Goal: Task Accomplishment & Management: Complete application form

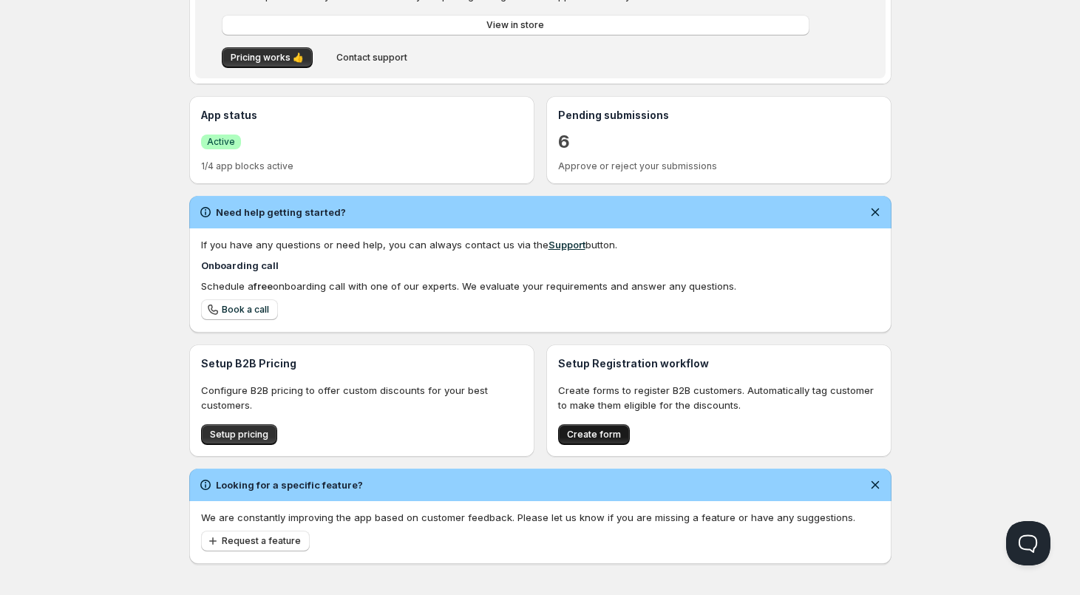
scroll to position [264, 0]
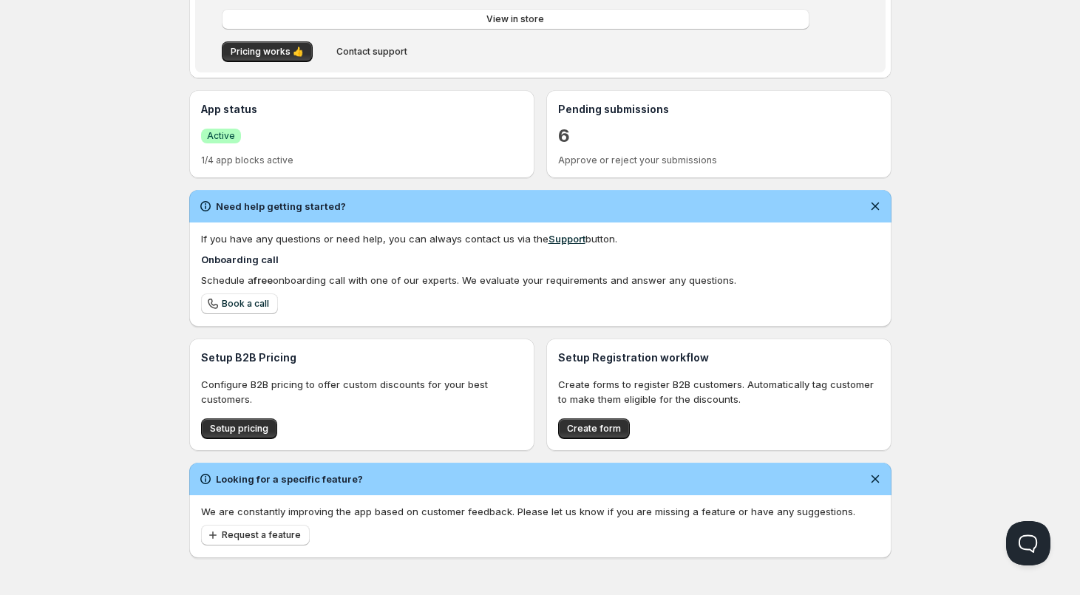
click at [592, 417] on div "Setup Registration workflow Create forms to register B2B customers. Automatical…" at bounding box center [719, 394] width 322 height 89
click at [594, 418] on button "Create form" at bounding box center [594, 428] width 72 height 21
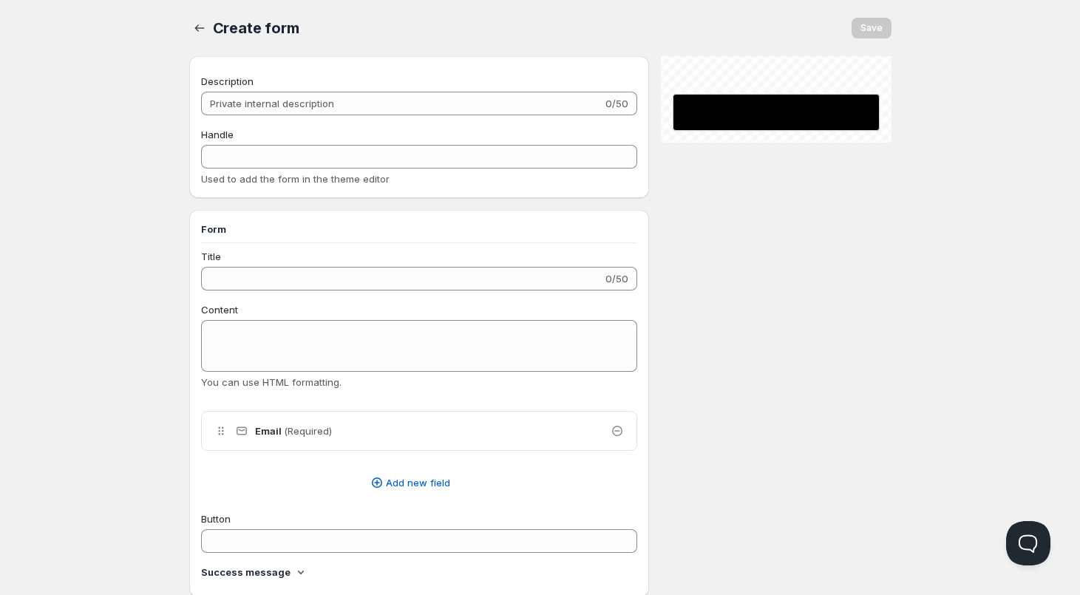
checkbox input "true"
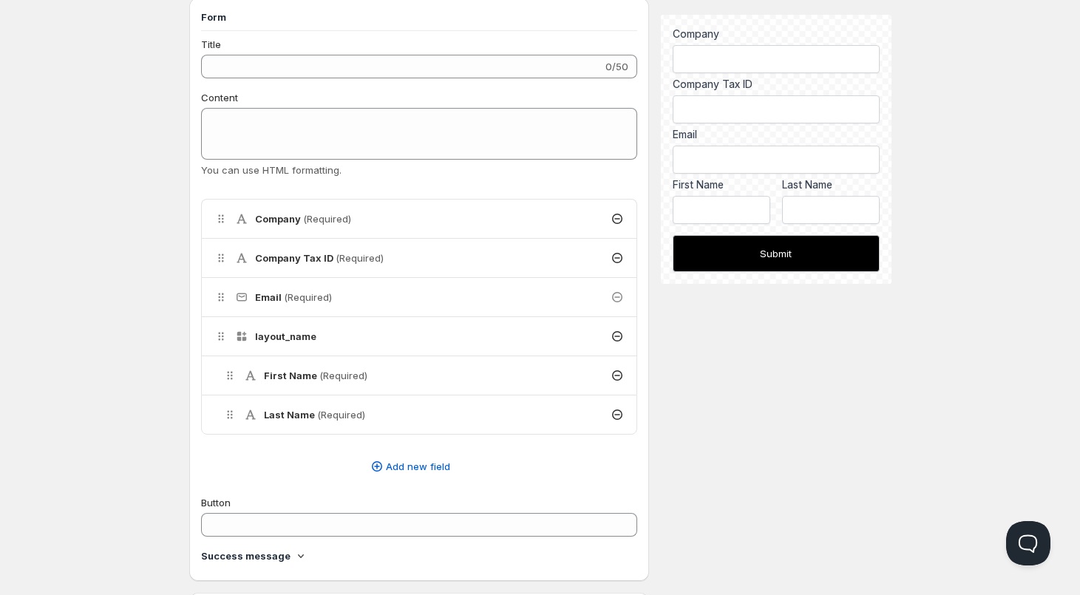
scroll to position [246, 0]
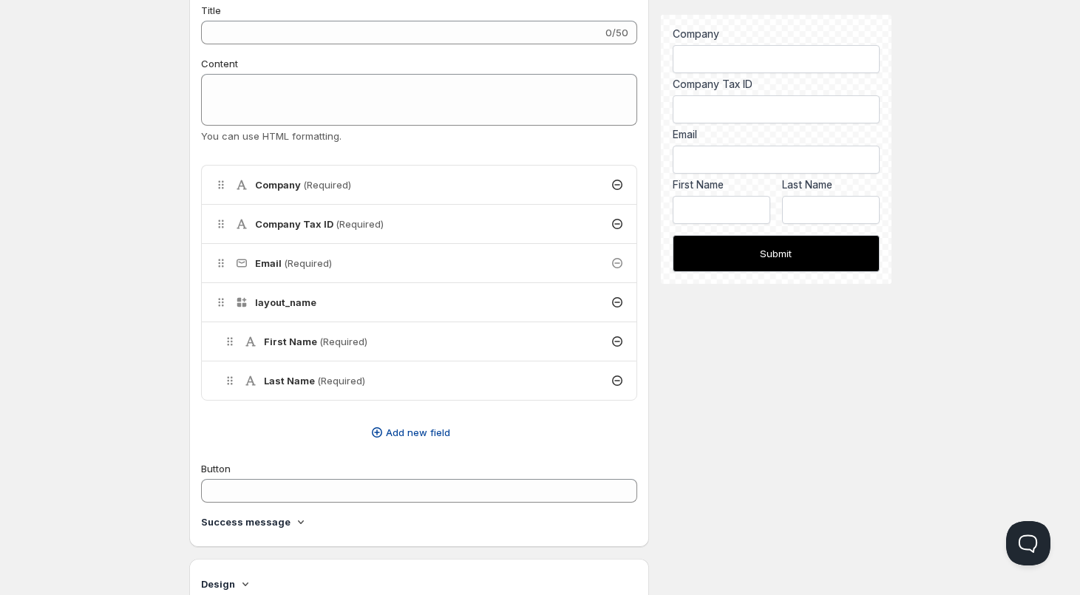
click at [399, 430] on span "Add new field" at bounding box center [418, 432] width 64 height 15
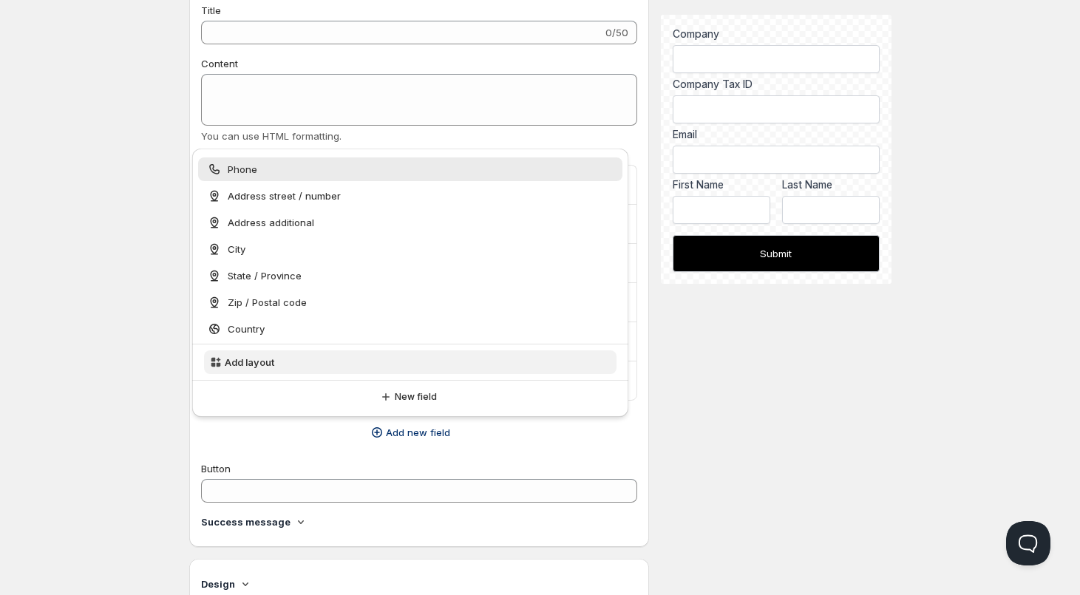
click at [252, 361] on span "Add layout" at bounding box center [250, 362] width 50 height 15
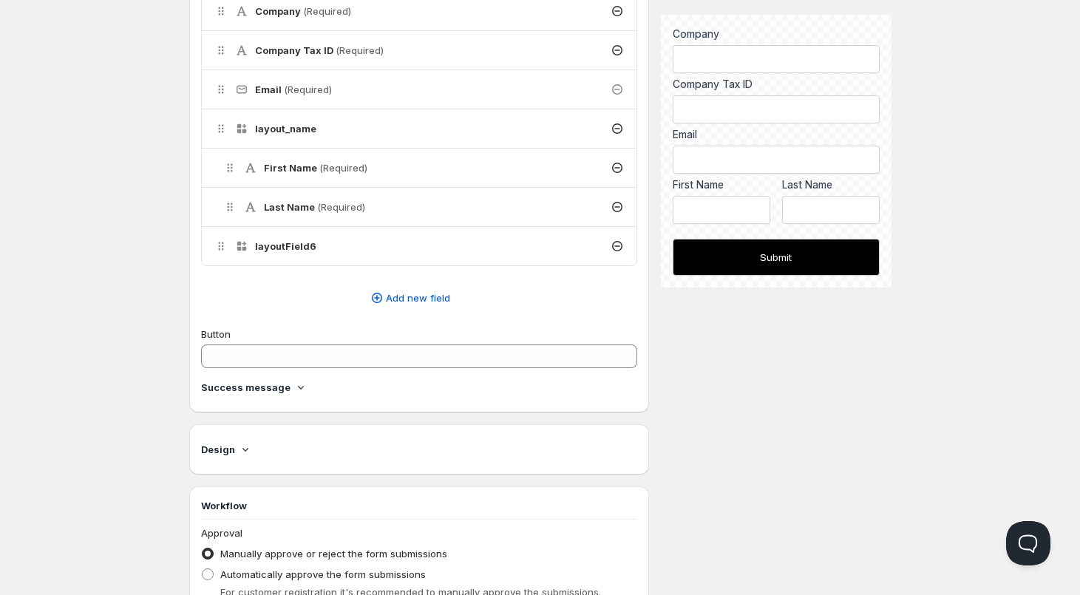
scroll to position [370, 0]
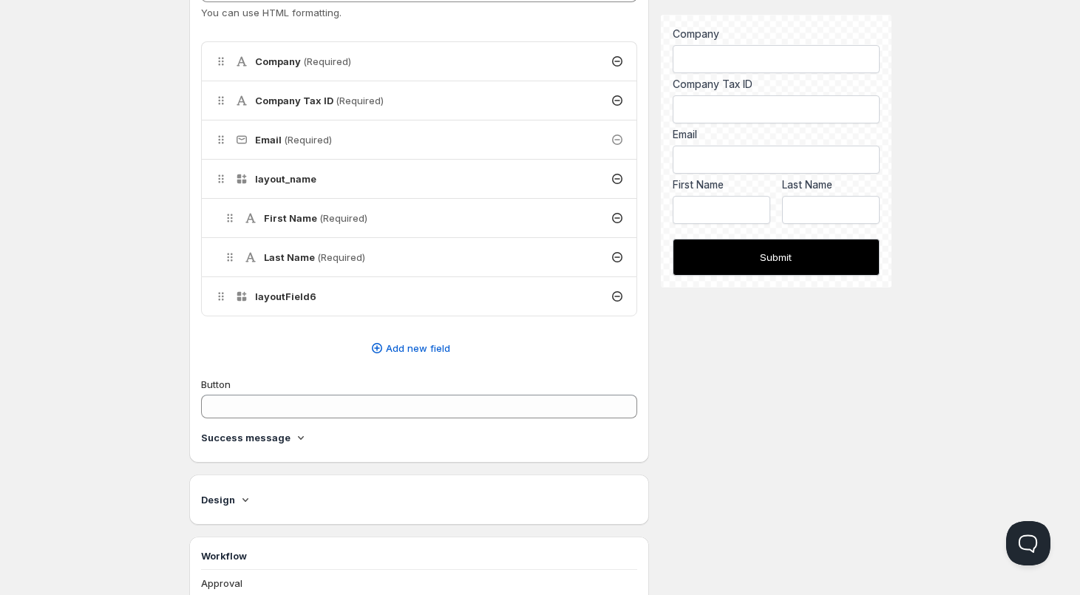
click at [297, 296] on h4 "layoutField6" at bounding box center [285, 296] width 61 height 15
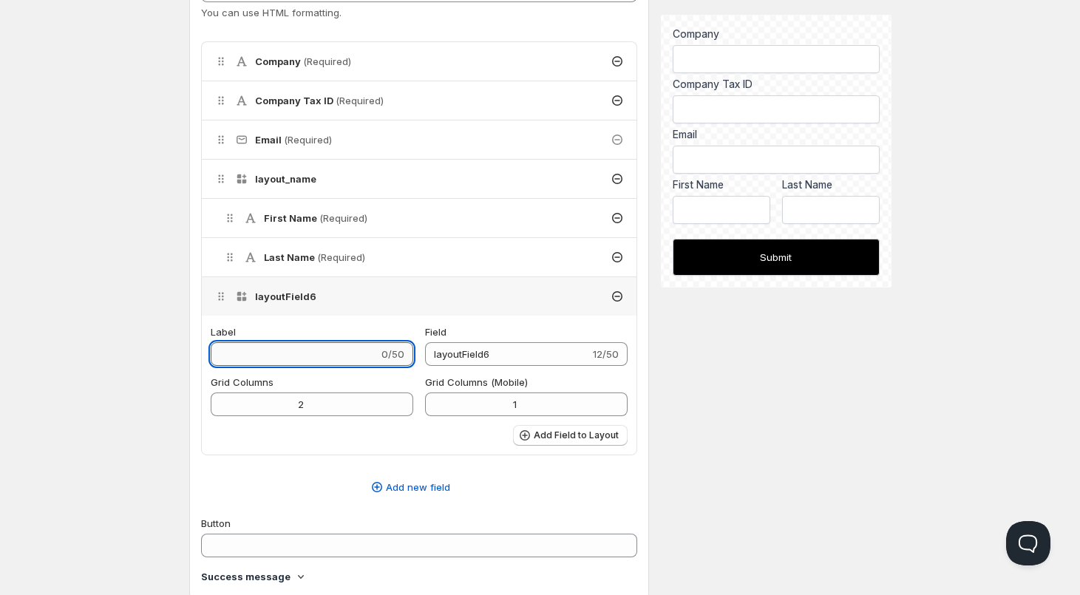
click at [319, 354] on input "Label" at bounding box center [295, 354] width 168 height 24
click at [523, 362] on input "layoutField6" at bounding box center [507, 354] width 165 height 24
click at [343, 391] on div "Grid Columns 2" at bounding box center [312, 395] width 203 height 41
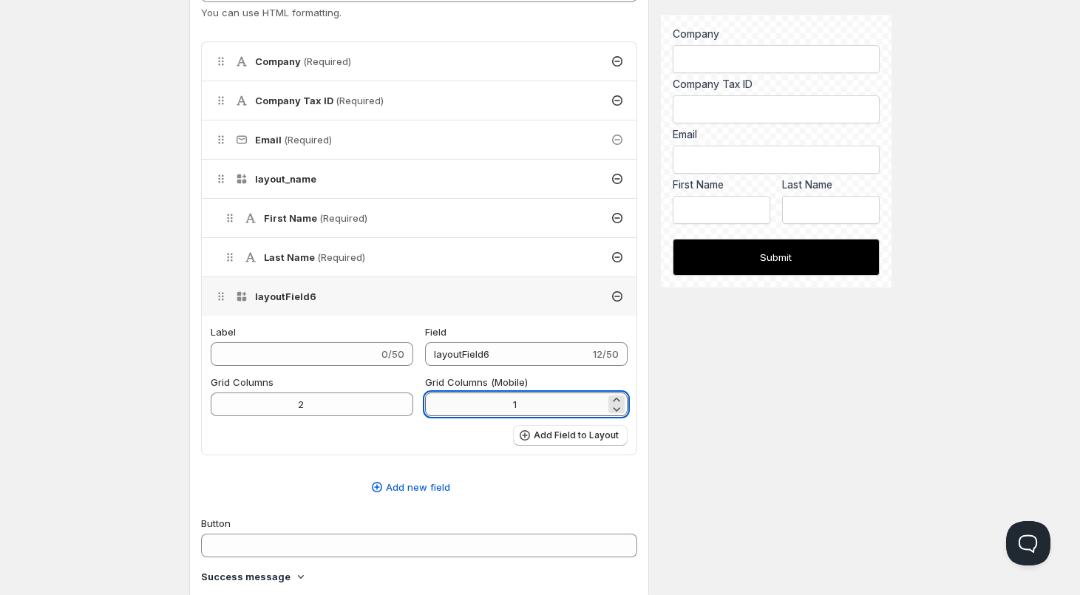
click at [501, 410] on input "1" at bounding box center [515, 405] width 180 height 24
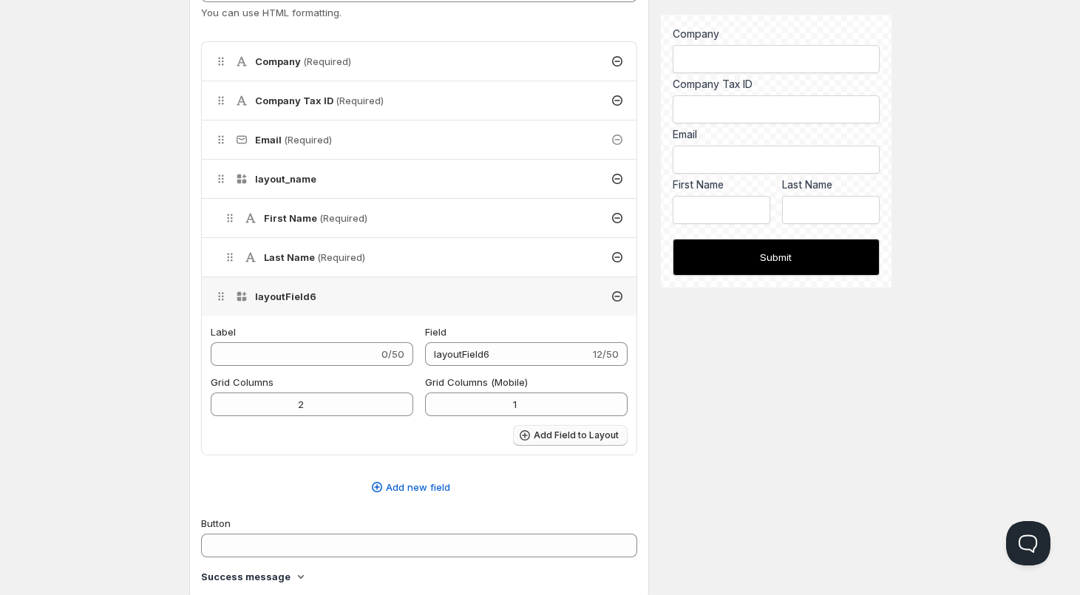
click at [557, 434] on span "Add Field to Layout" at bounding box center [576, 436] width 85 height 12
click at [461, 441] on div "Add Field to Layout" at bounding box center [420, 435] width 418 height 21
click at [298, 183] on h4 "layout_name" at bounding box center [285, 179] width 61 height 15
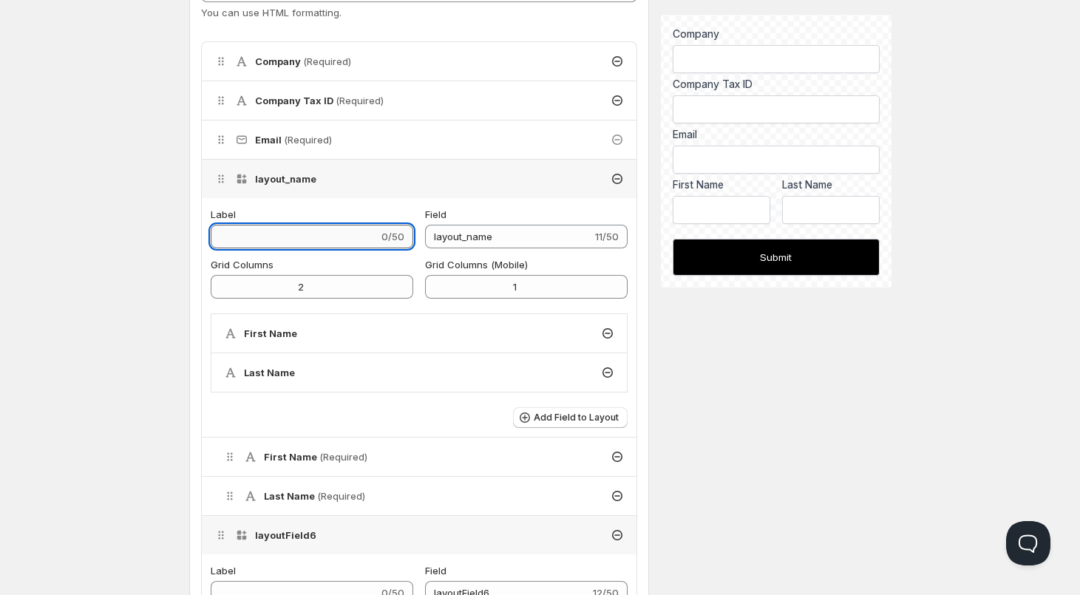
click at [315, 237] on input "Label" at bounding box center [295, 237] width 168 height 24
type input "P"
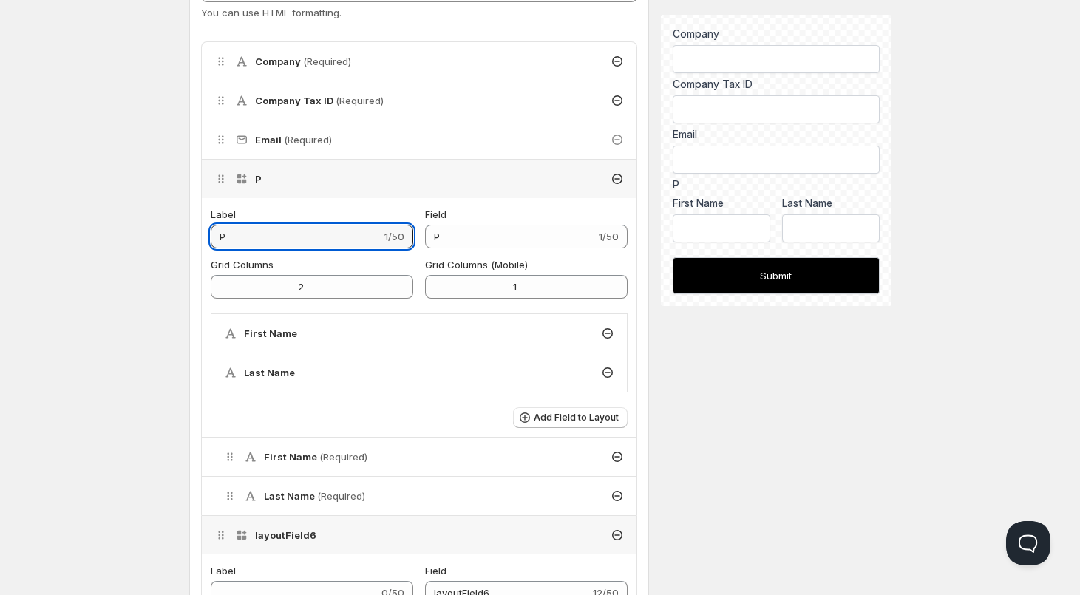
type input "Pa"
type input "Pas"
type input "Pass"
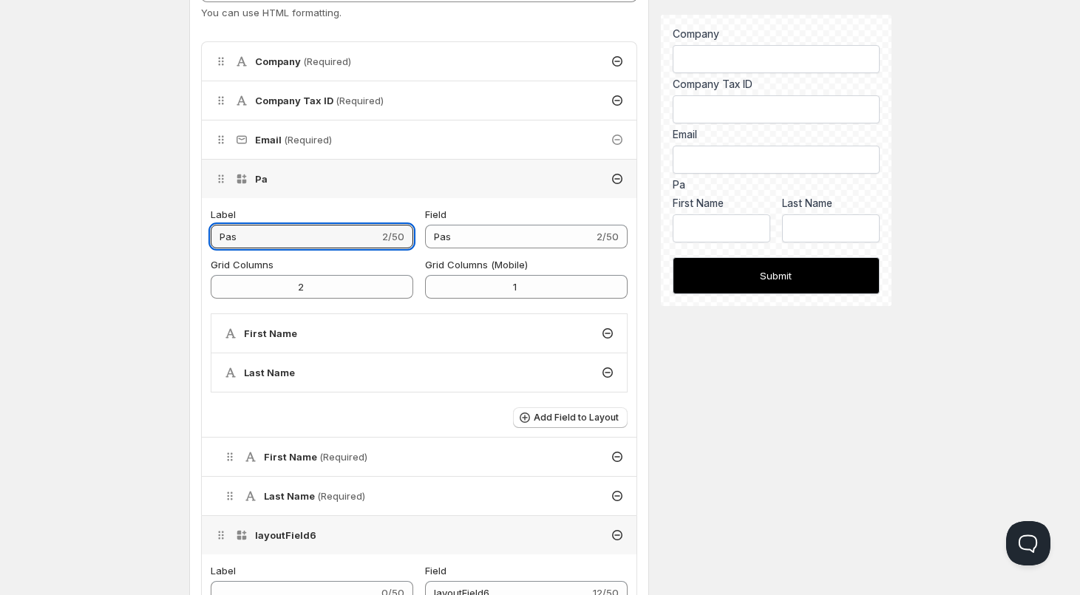
type input "Pass"
type input "Passwo"
type input "Passwor"
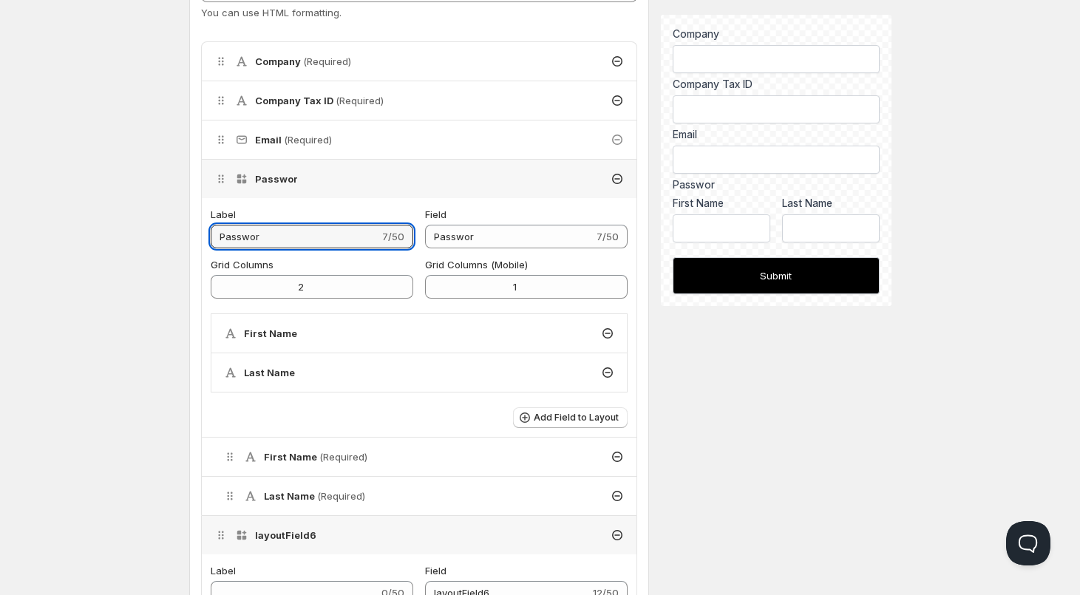
type input "Password"
type input "Passwor"
type input "Passwo"
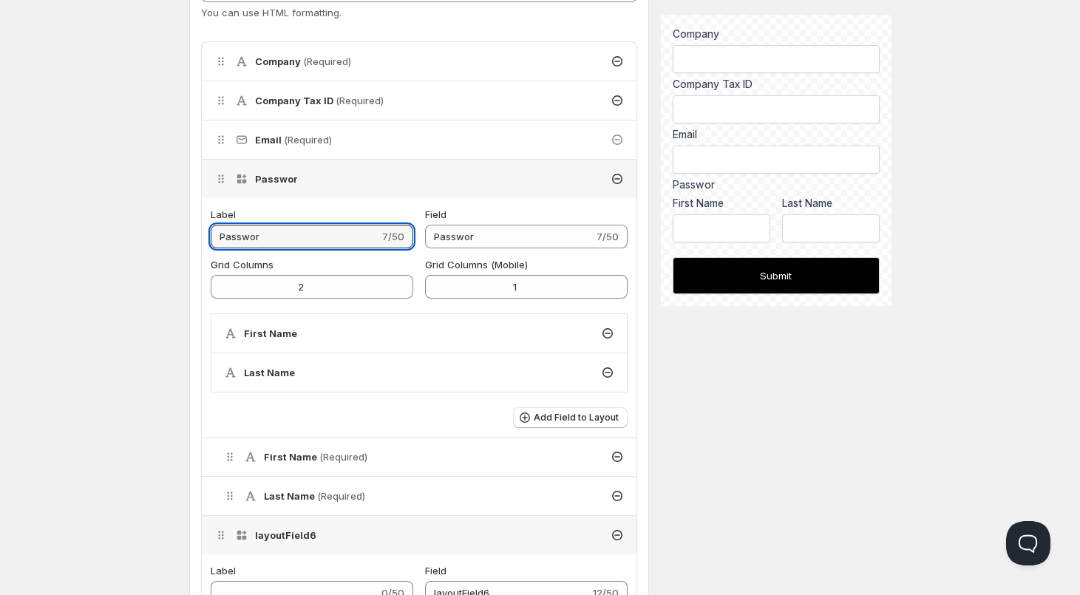
type input "Passwo"
type input "Passw"
type input "Pass"
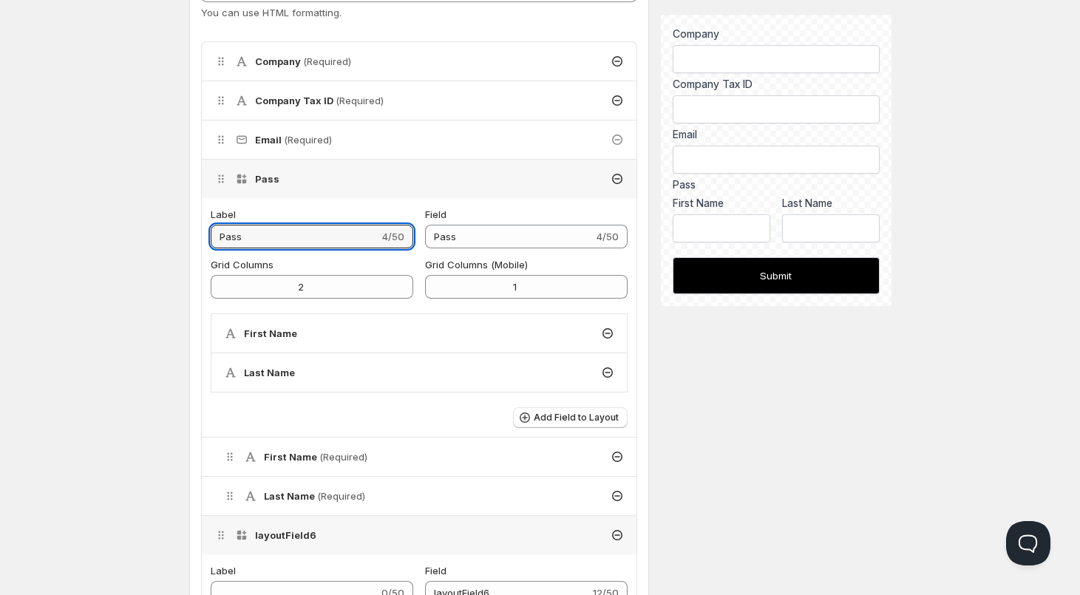
type input "Pas"
type input "Pa"
type input "P"
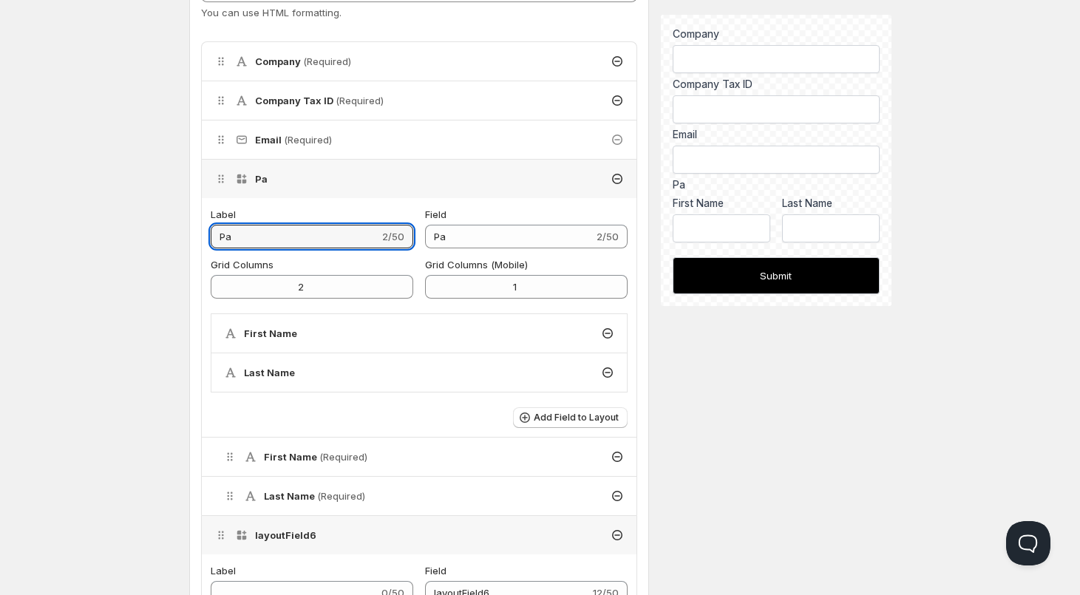
type input "P"
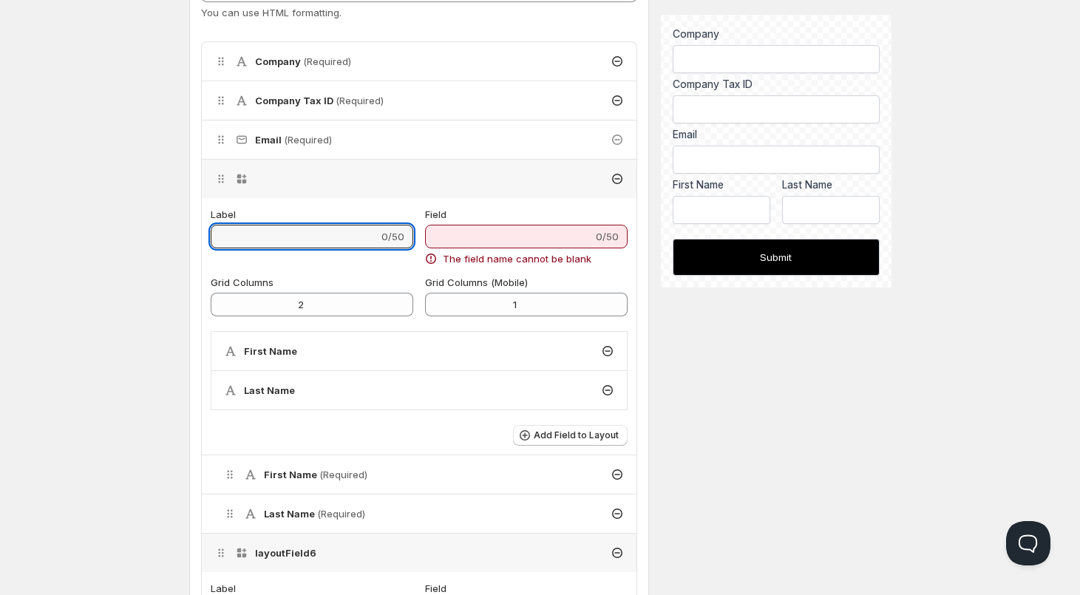
type input "P"
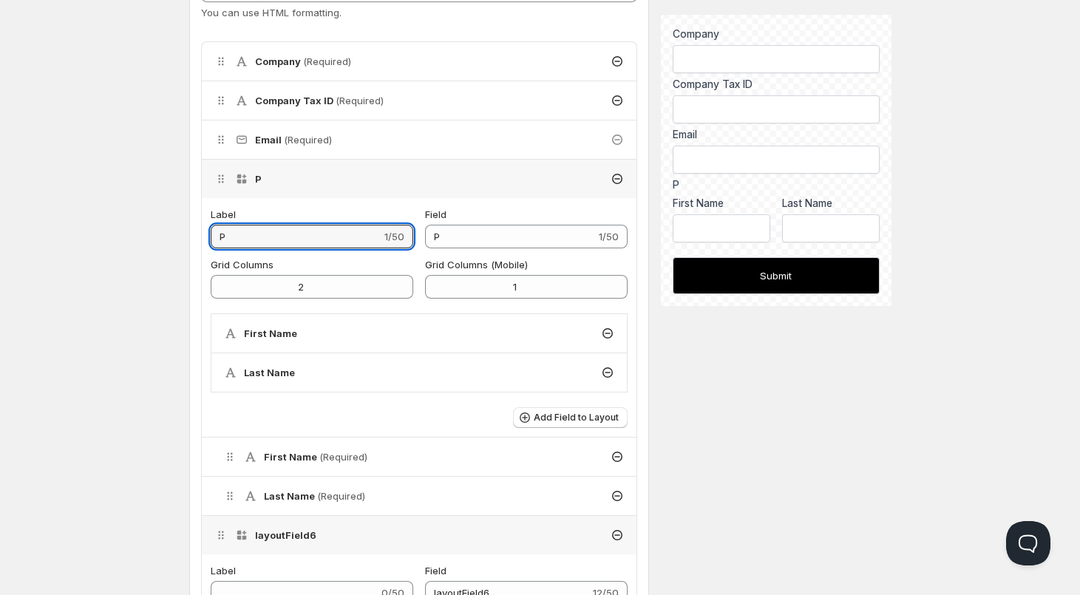
type input "Pa"
type input "Pas"
type input "Pass"
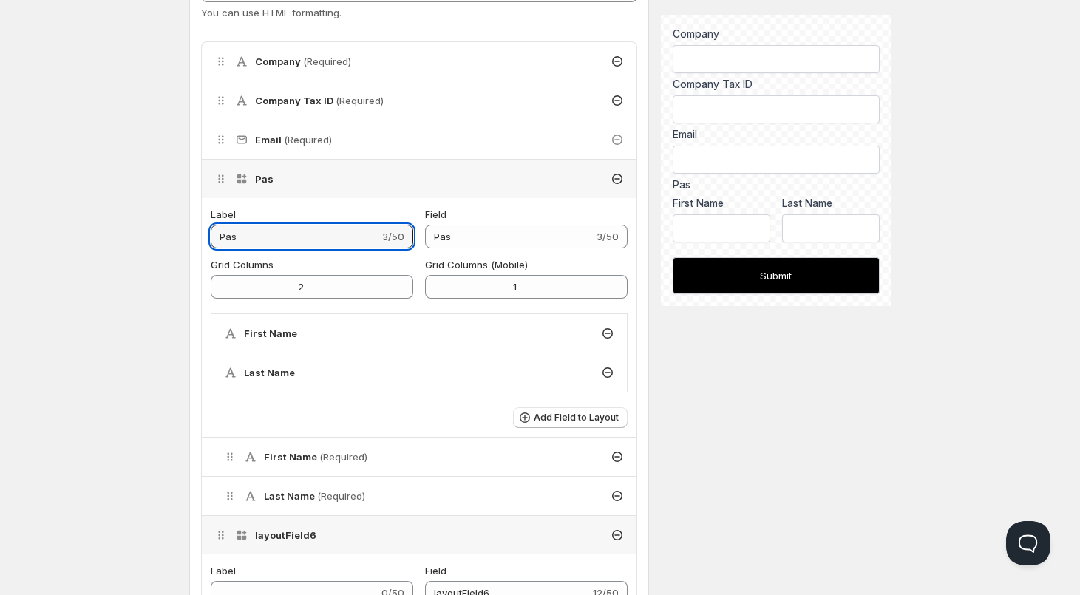
type input "Pass"
type input "Passw"
type input "Passwo"
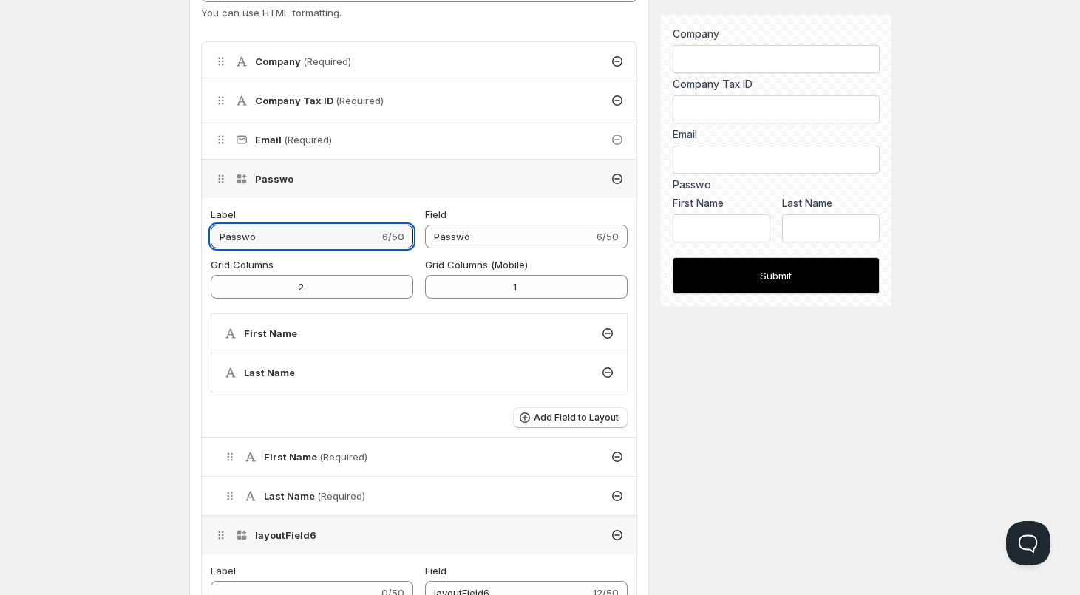
type input "Passwor"
type input "Password"
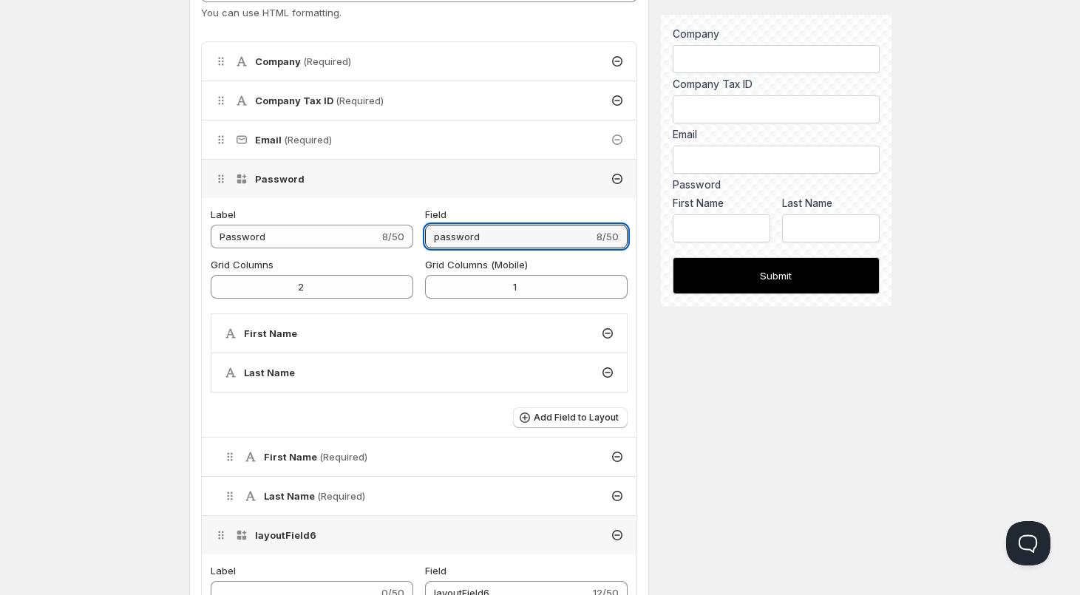
type input "password"
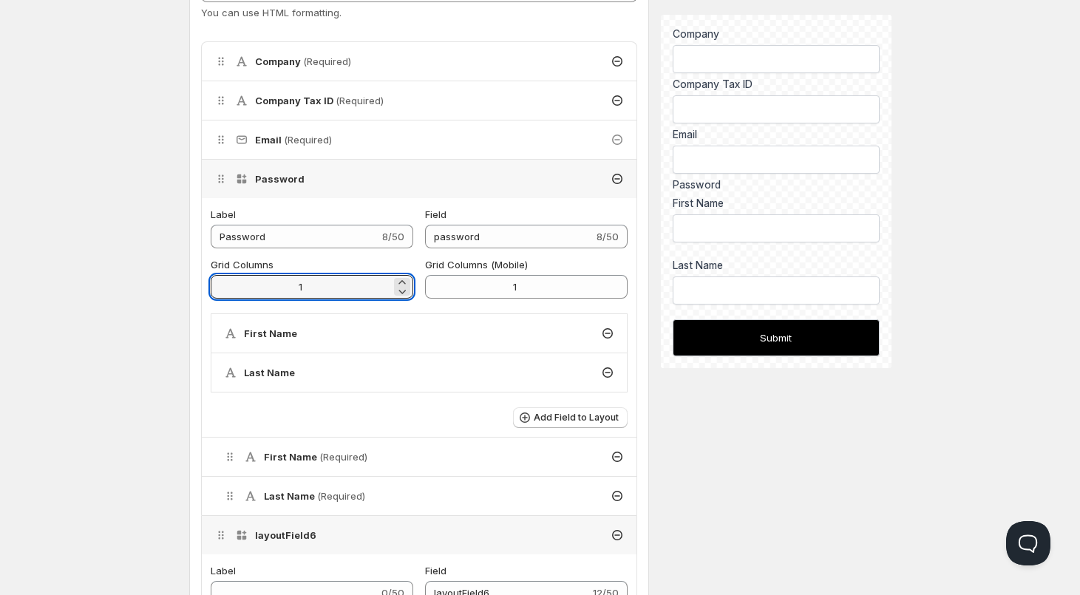
type input "1"
click at [461, 262] on span "Grid Columns (Mobile)" at bounding box center [476, 265] width 103 height 12
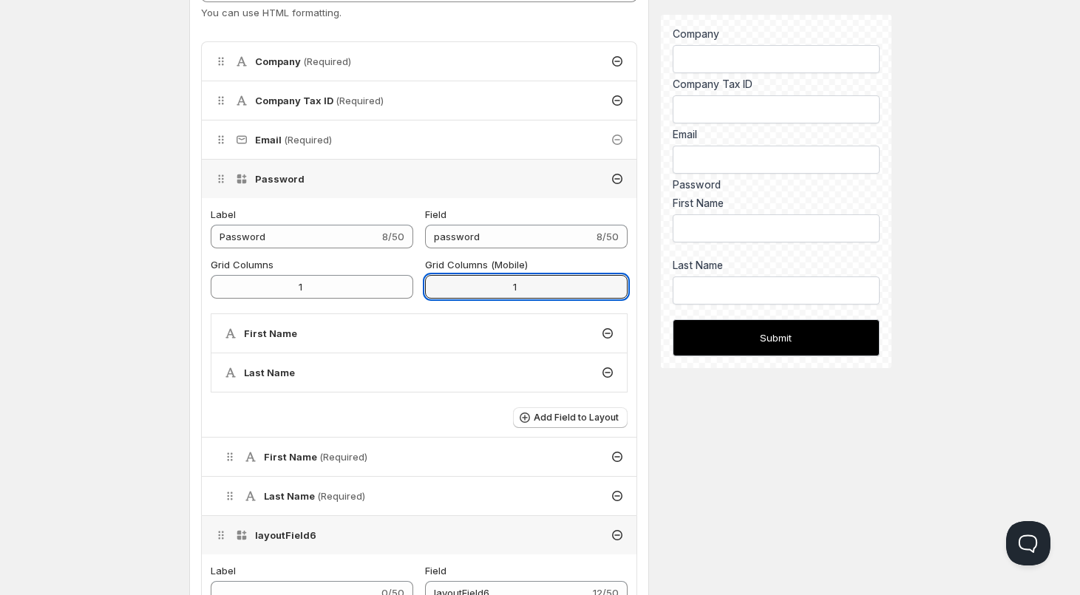
click at [461, 275] on input "1" at bounding box center [515, 287] width 180 height 24
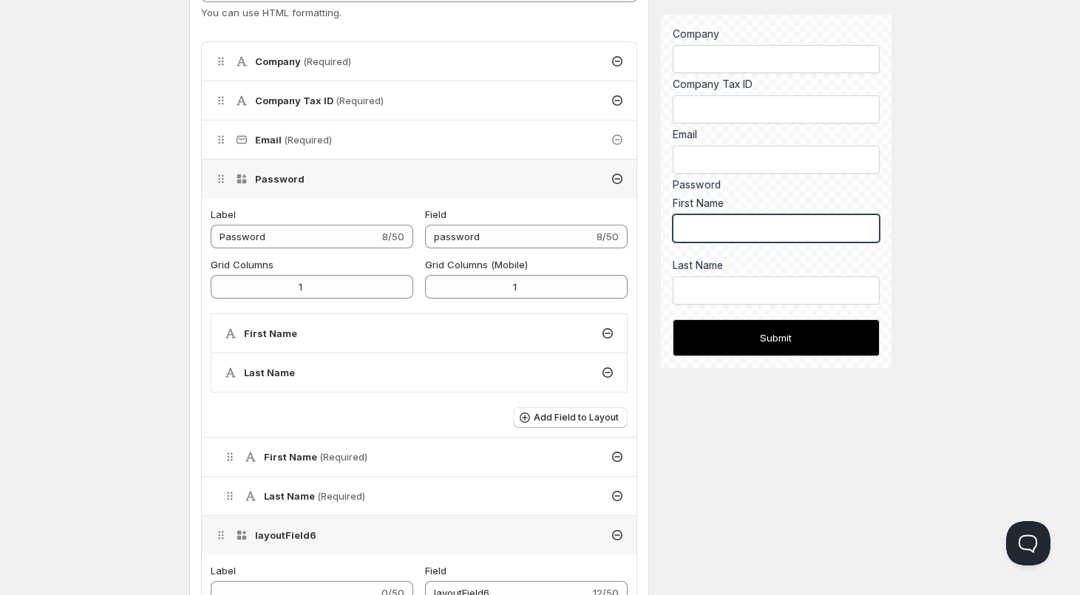
click at [689, 227] on input "First Name" at bounding box center [776, 228] width 206 height 28
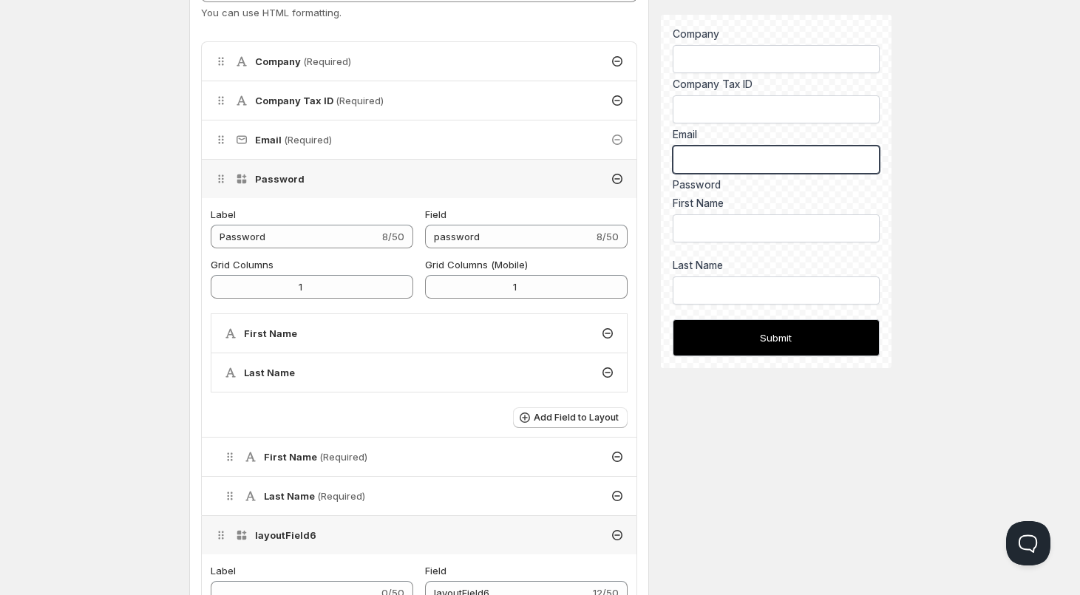
click at [710, 169] on input "text" at bounding box center [776, 160] width 206 height 28
click at [708, 211] on div "First Name" at bounding box center [776, 219] width 206 height 47
click at [703, 183] on div "Password" at bounding box center [776, 184] width 206 height 15
click at [270, 336] on h4 "First Name" at bounding box center [270, 333] width 53 height 15
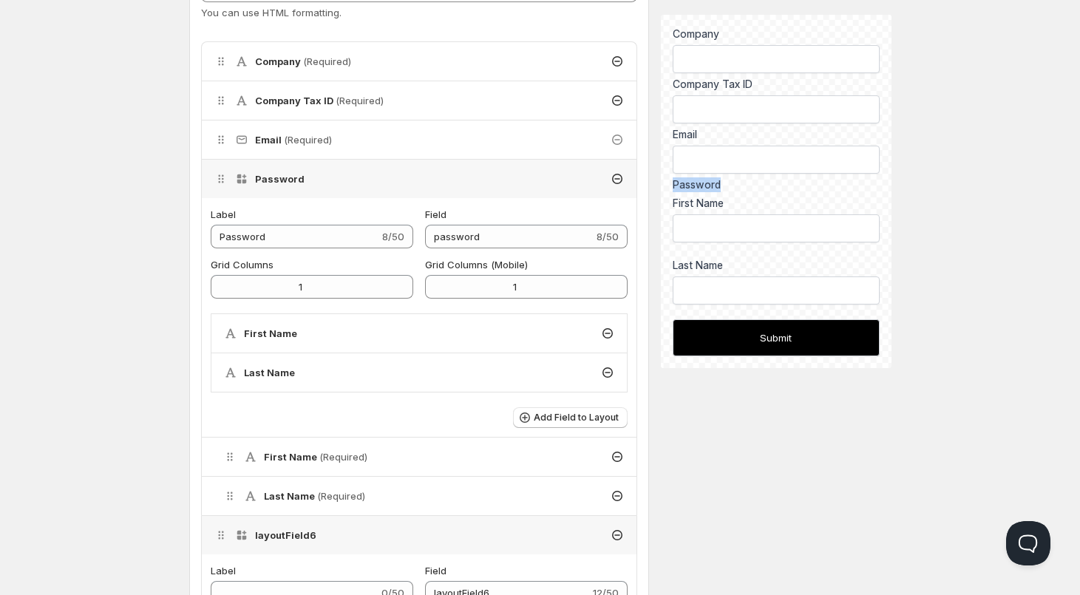
click at [302, 331] on div "First Name" at bounding box center [419, 333] width 416 height 38
click at [609, 331] on icon at bounding box center [607, 333] width 15 height 15
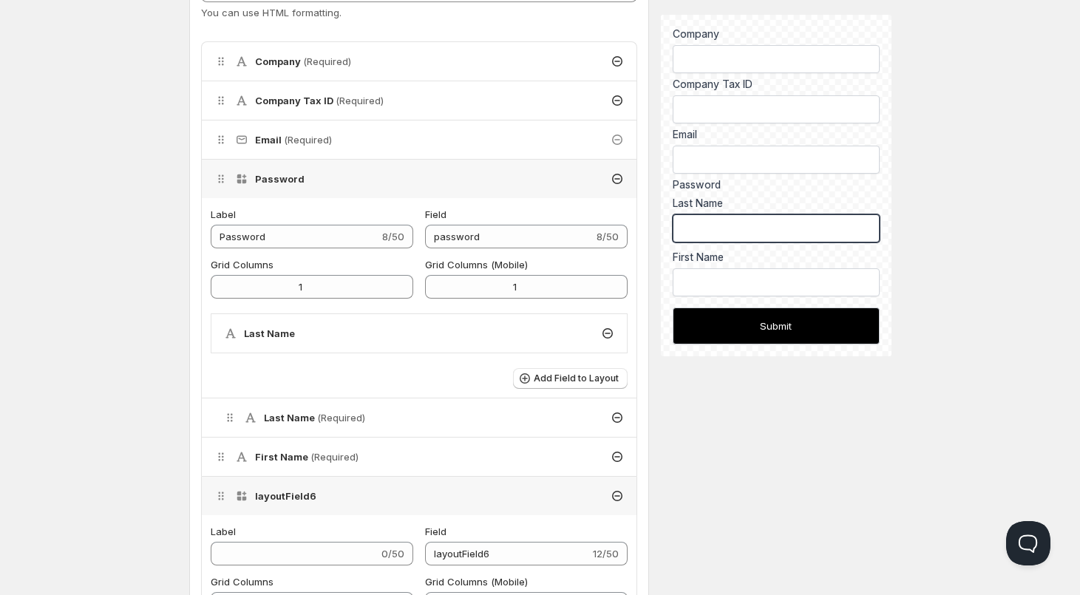
click at [709, 220] on input "Last Name" at bounding box center [776, 228] width 206 height 28
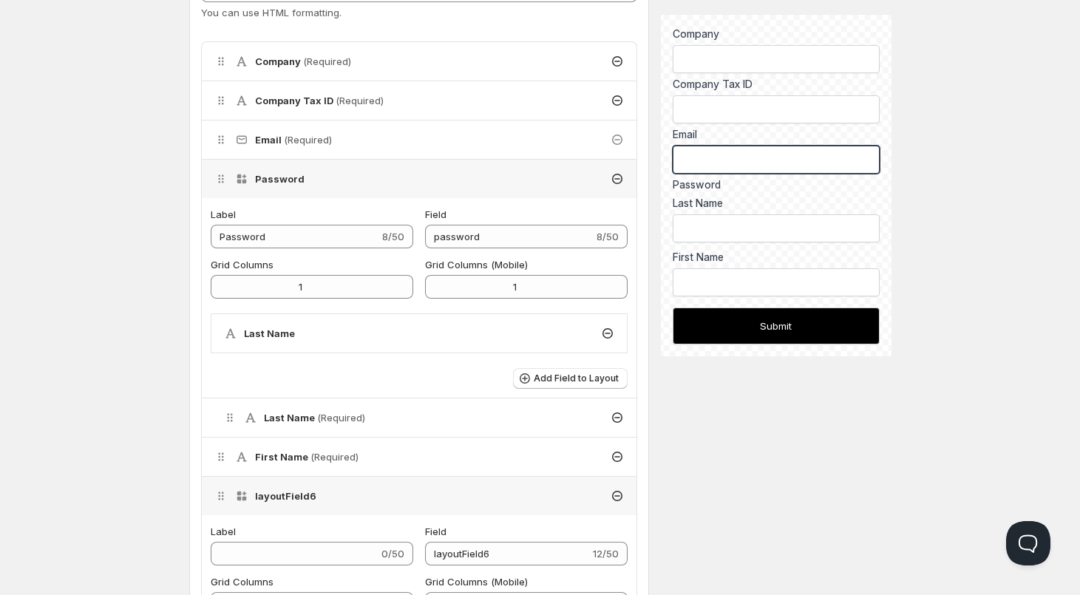
click at [707, 151] on input "text" at bounding box center [776, 160] width 206 height 28
click at [280, 129] on div "Email (Required)" at bounding box center [419, 140] width 435 height 38
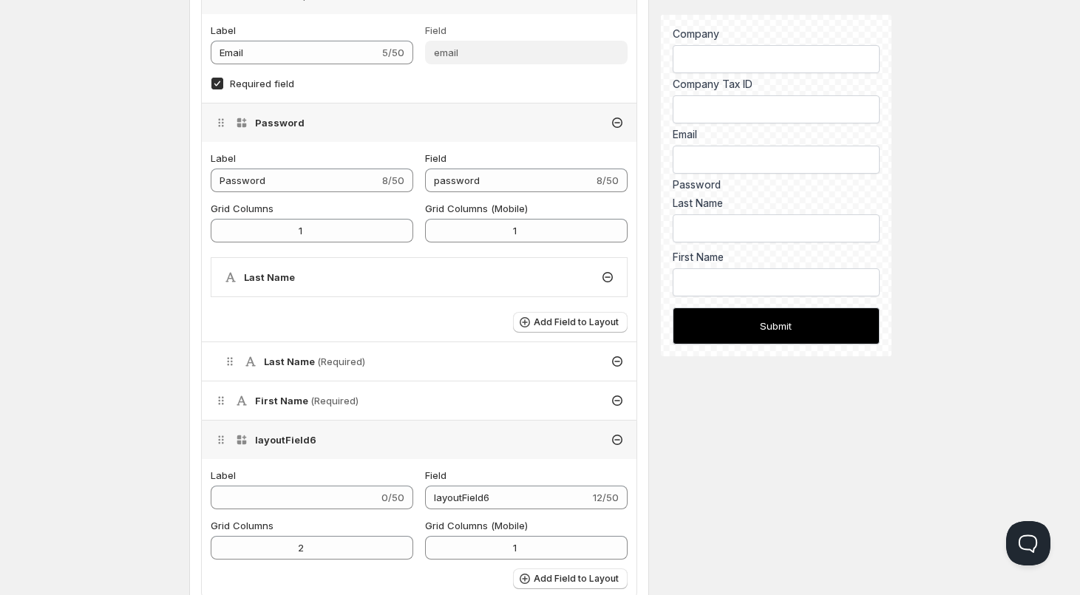
scroll to position [739, 0]
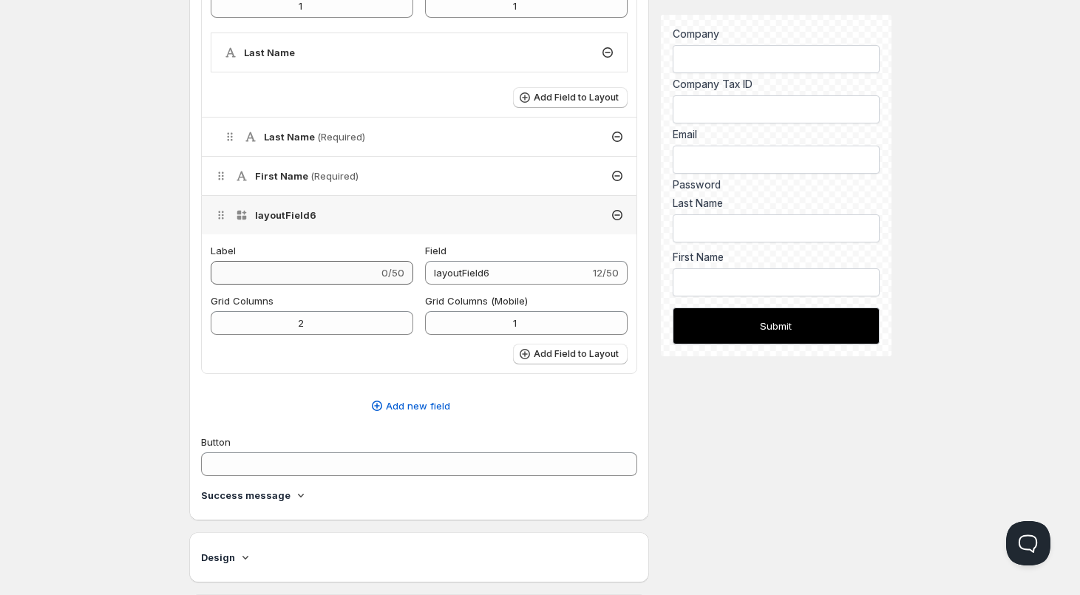
drag, startPoint x: 319, startPoint y: 290, endPoint x: 312, endPoint y: 278, distance: 13.6
click at [315, 282] on div "Label 0/50 Field layoutField6 12/50 Grid Columns 2 Grid Columns (Mobile) 1 Add …" at bounding box center [420, 303] width 418 height 121
click at [312, 278] on input "Label" at bounding box center [295, 273] width 168 height 24
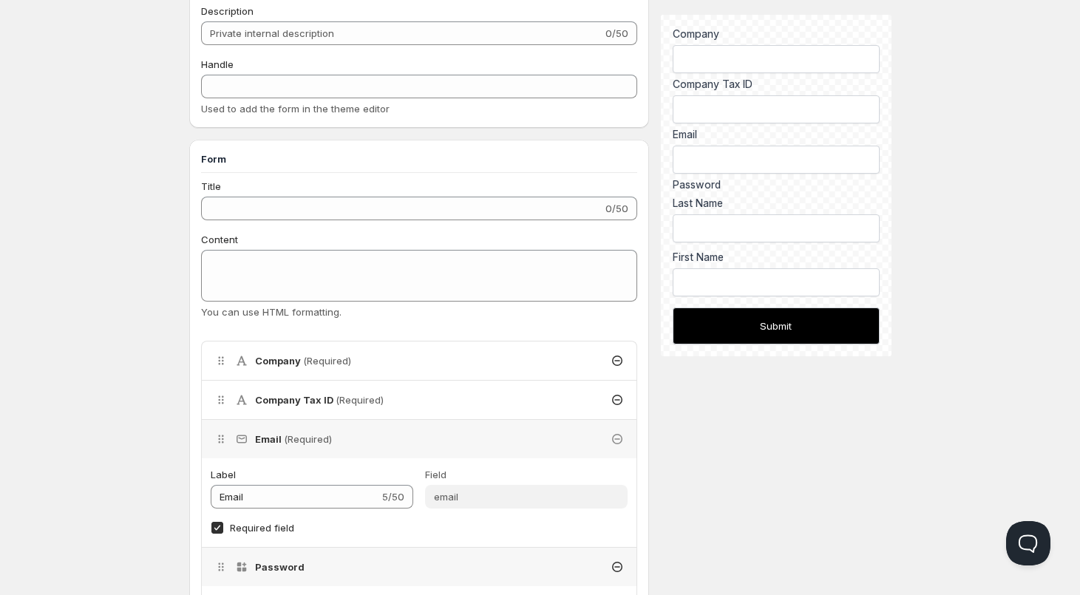
scroll to position [0, 0]
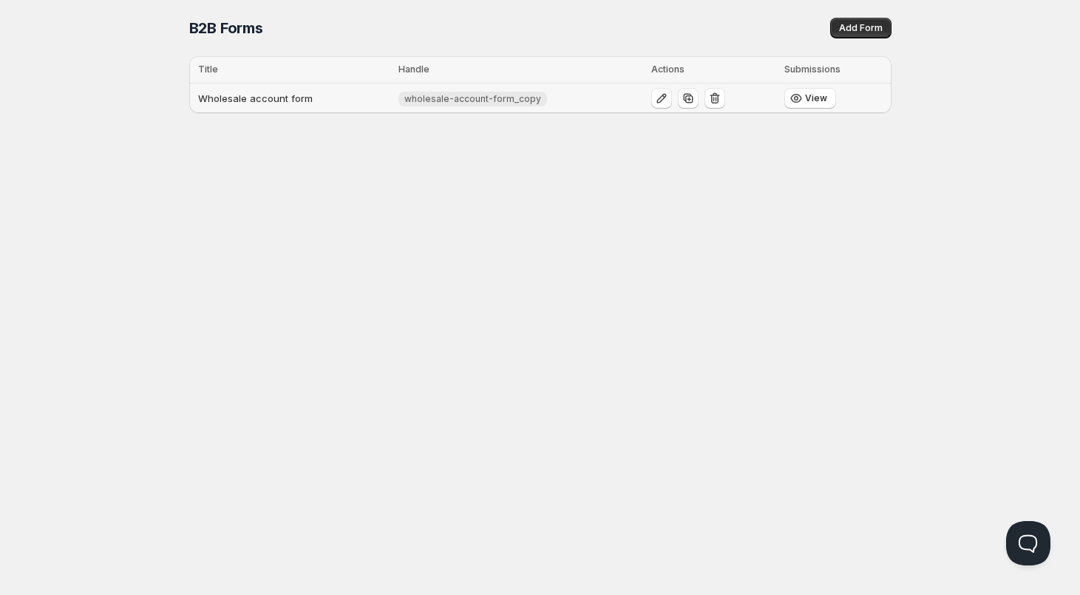
click at [302, 106] on td "Wholesale account form" at bounding box center [292, 99] width 206 height 30
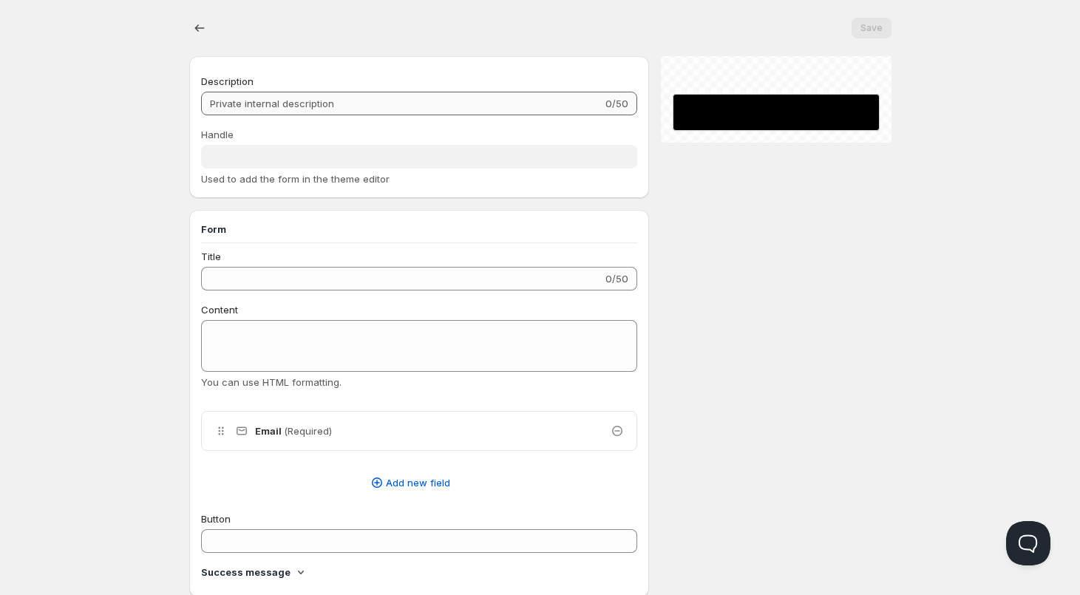
type input "Wholesale account form"
type input "wholesale-account-form_copy"
type input "Register as a Company Account"
type input "Create an Account"
radio input "true"
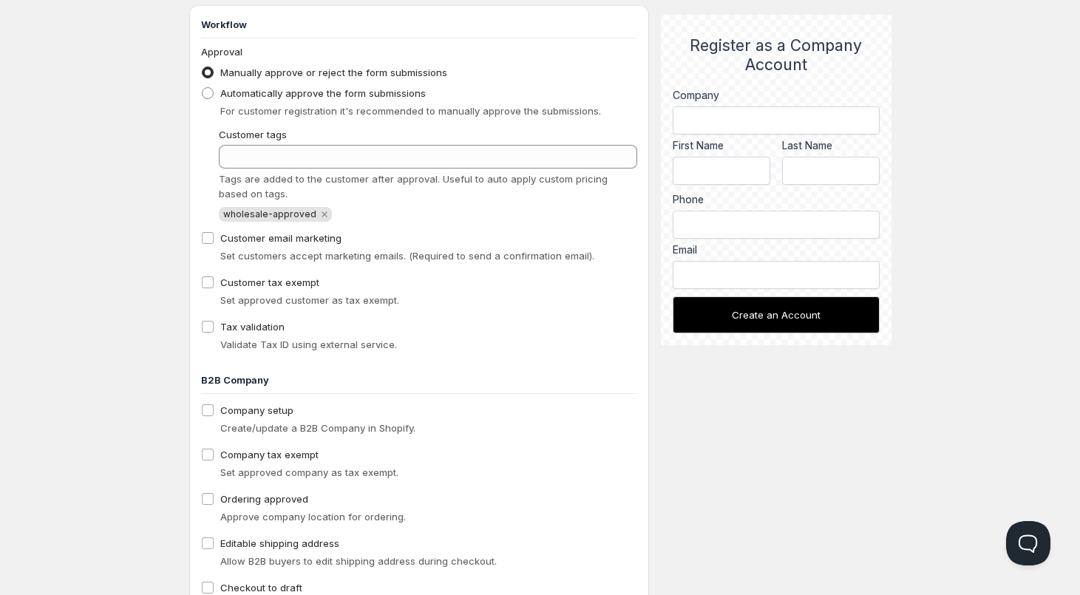
scroll to position [863, 0]
click at [207, 410] on input "Company setup" at bounding box center [208, 410] width 12 height 12
click at [208, 410] on input "Company setup" at bounding box center [208, 410] width 12 height 12
checkbox input "false"
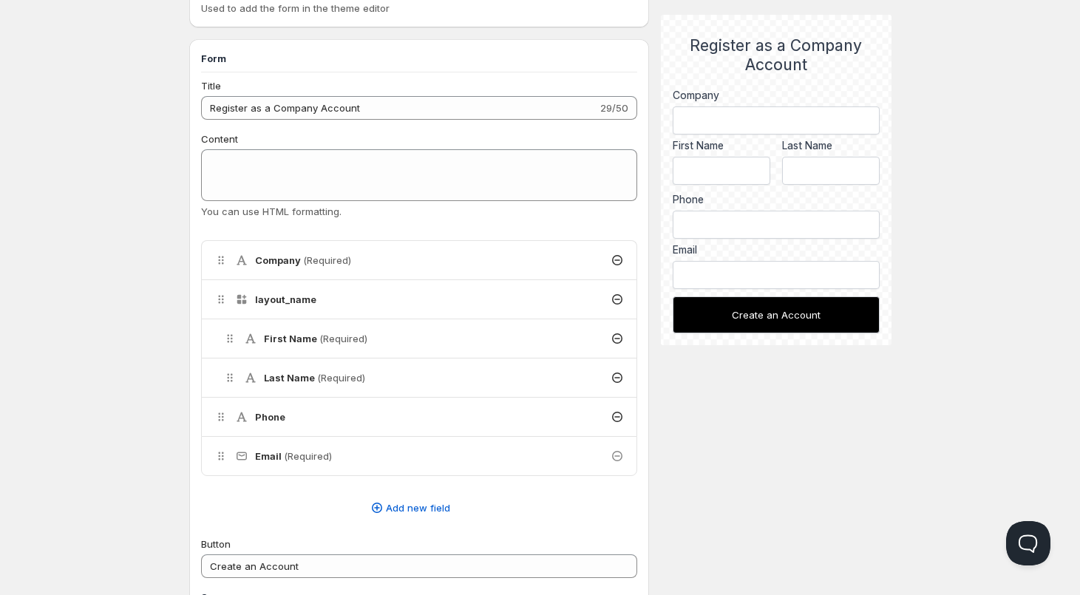
scroll to position [0, 0]
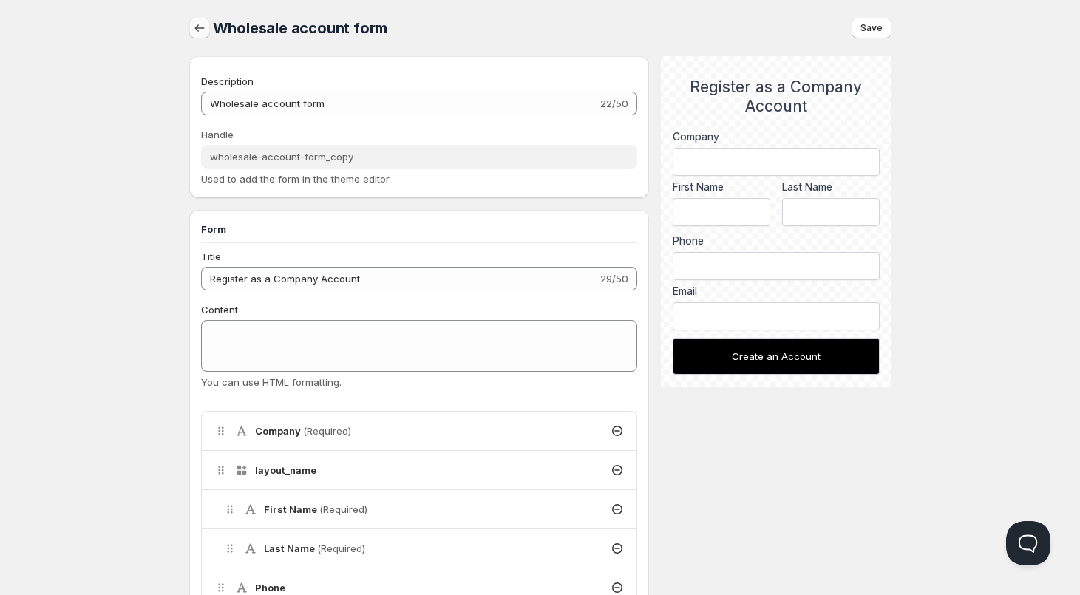
click at [200, 27] on icon "button" at bounding box center [199, 28] width 15 height 15
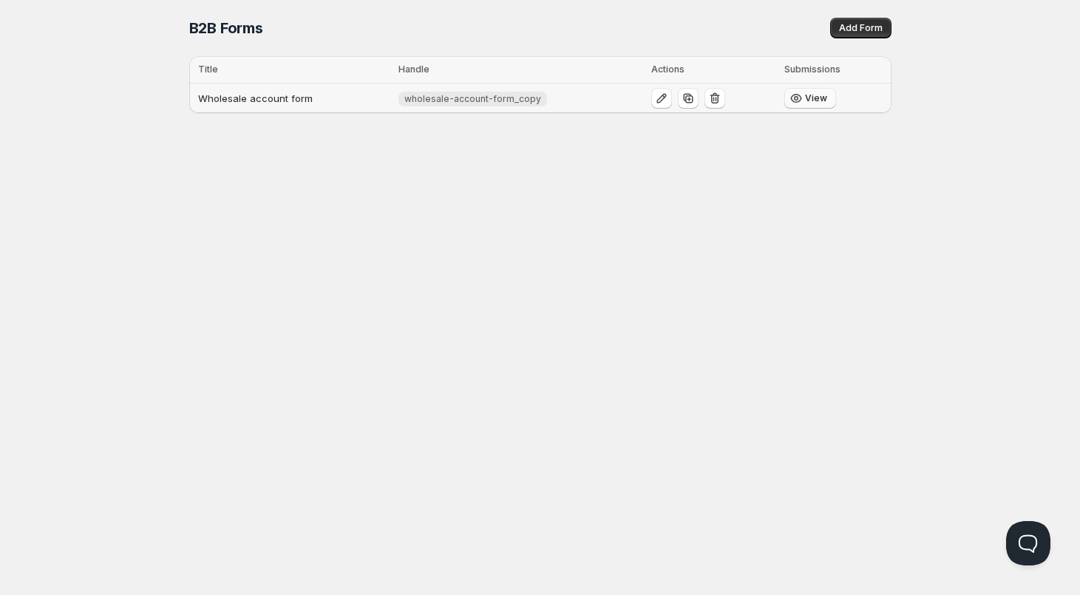
click at [803, 103] on button "View" at bounding box center [810, 98] width 52 height 21
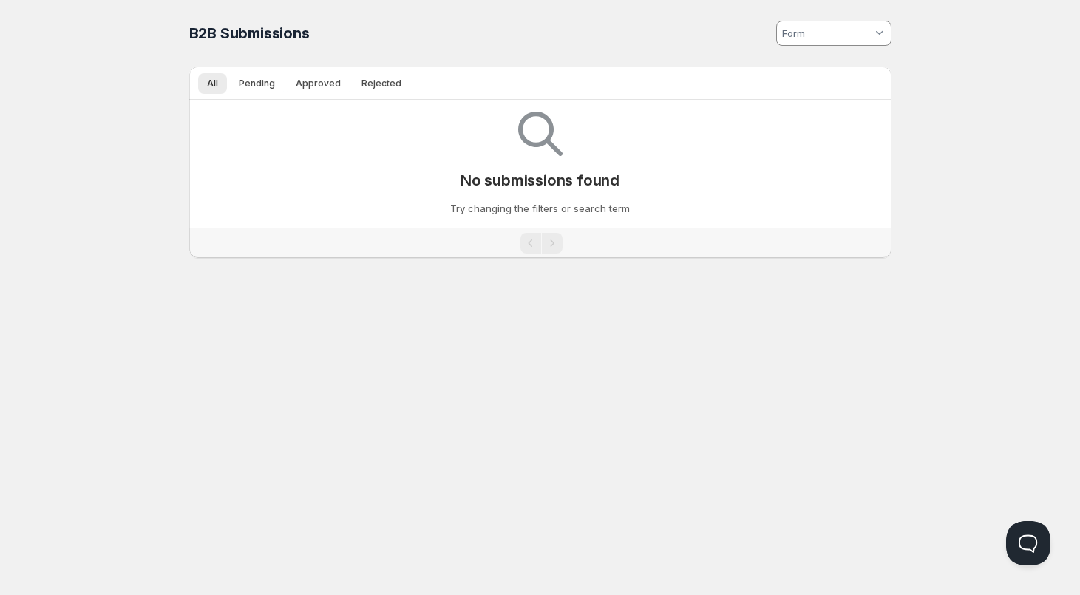
type input "wholesale-account-form_copy"
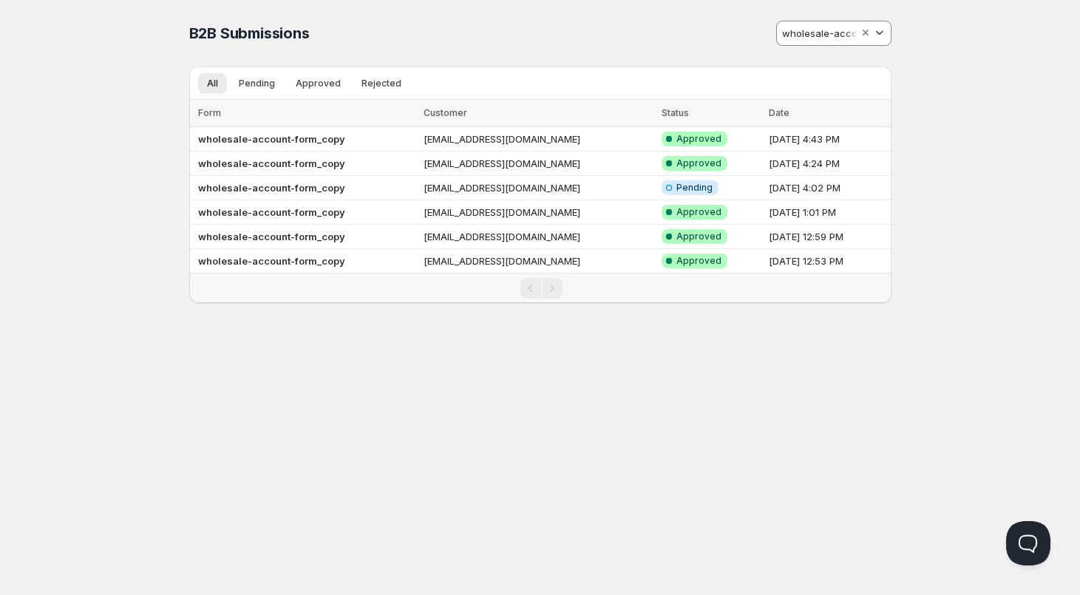
click at [883, 30] on div at bounding box center [879, 33] width 15 height 15
click at [589, 33] on html "Home Pricing Price lists Checkout Forms Submissions Settings Features Plans B2B…" at bounding box center [540, 297] width 1080 height 595
click at [246, 88] on span "Pending" at bounding box center [257, 84] width 36 height 12
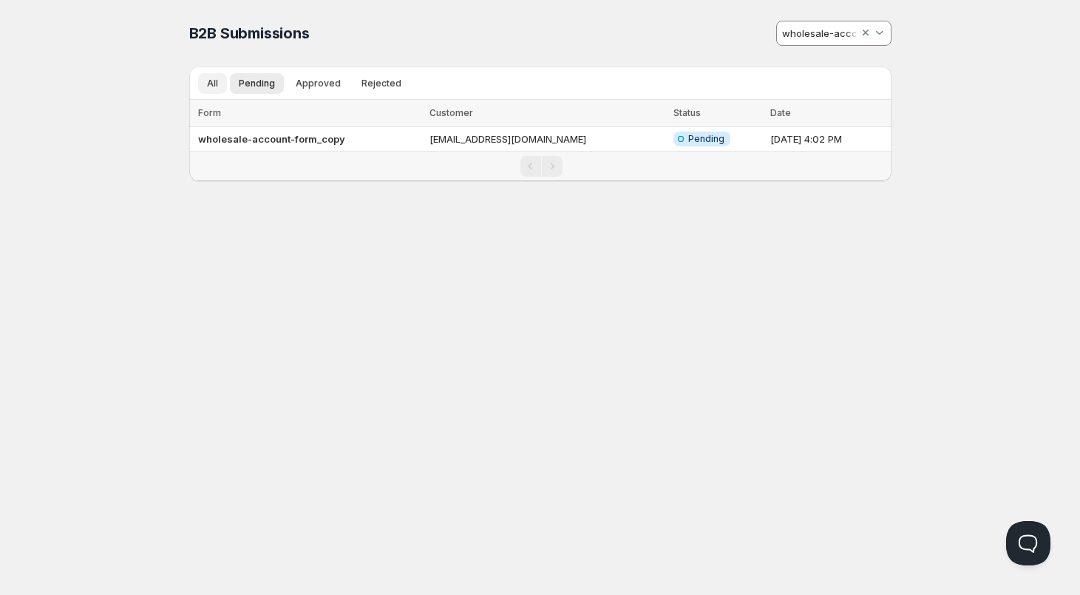
click at [210, 87] on span "All" at bounding box center [212, 84] width 11 height 12
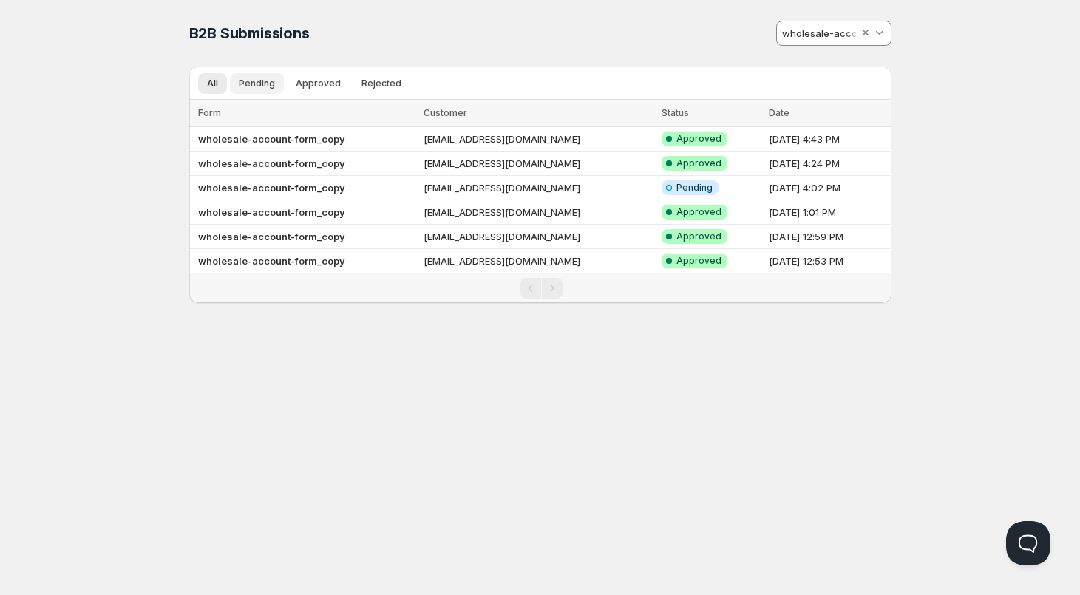
click at [248, 75] on button "Pending" at bounding box center [257, 83] width 54 height 21
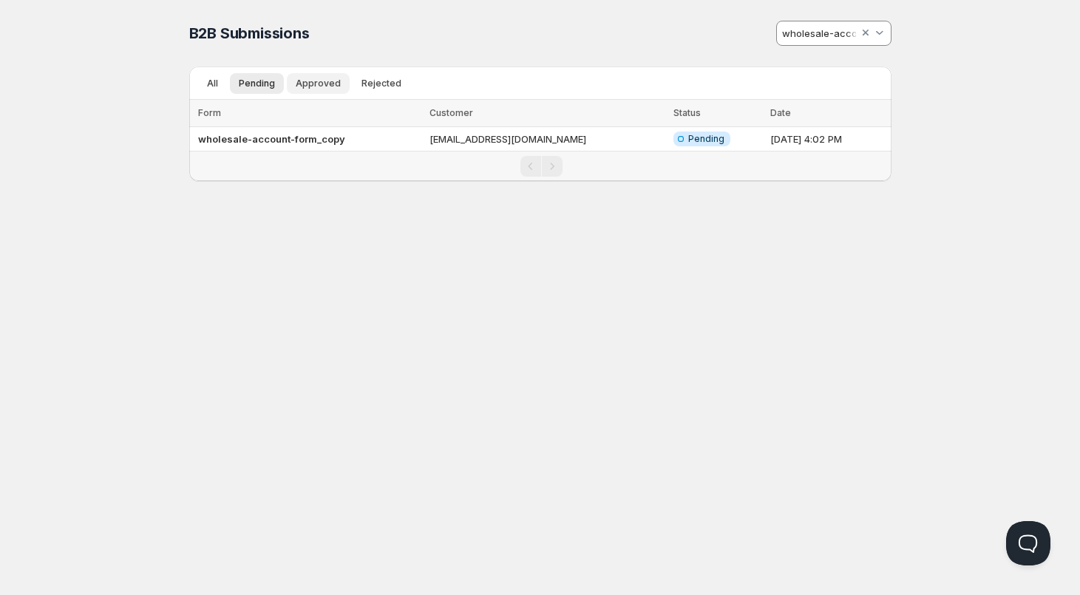
click at [307, 87] on span "Approved" at bounding box center [318, 84] width 45 height 12
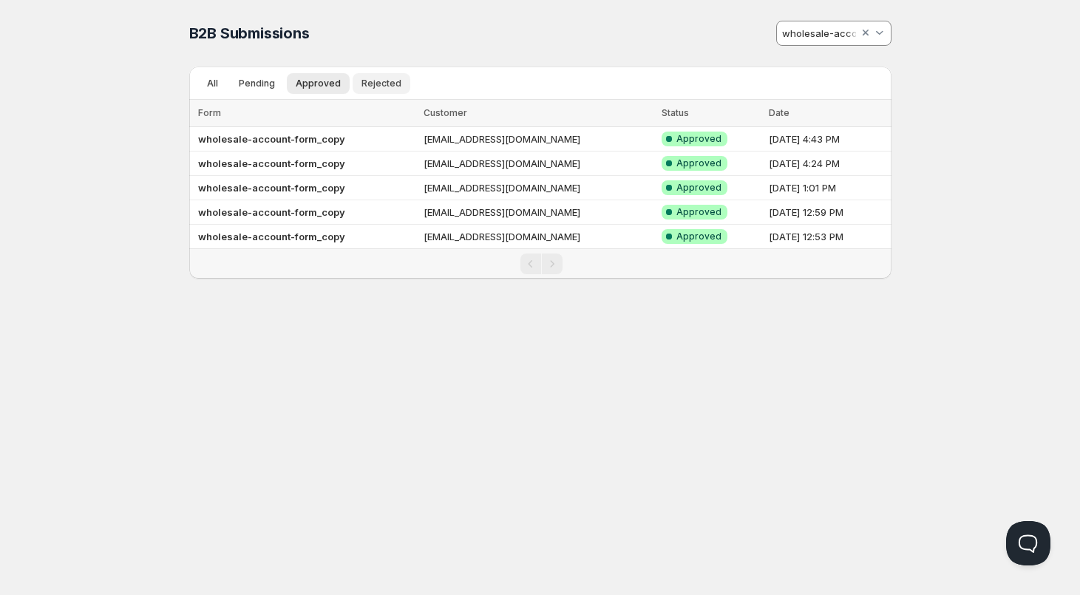
click at [367, 79] on span "Rejected" at bounding box center [382, 84] width 40 height 12
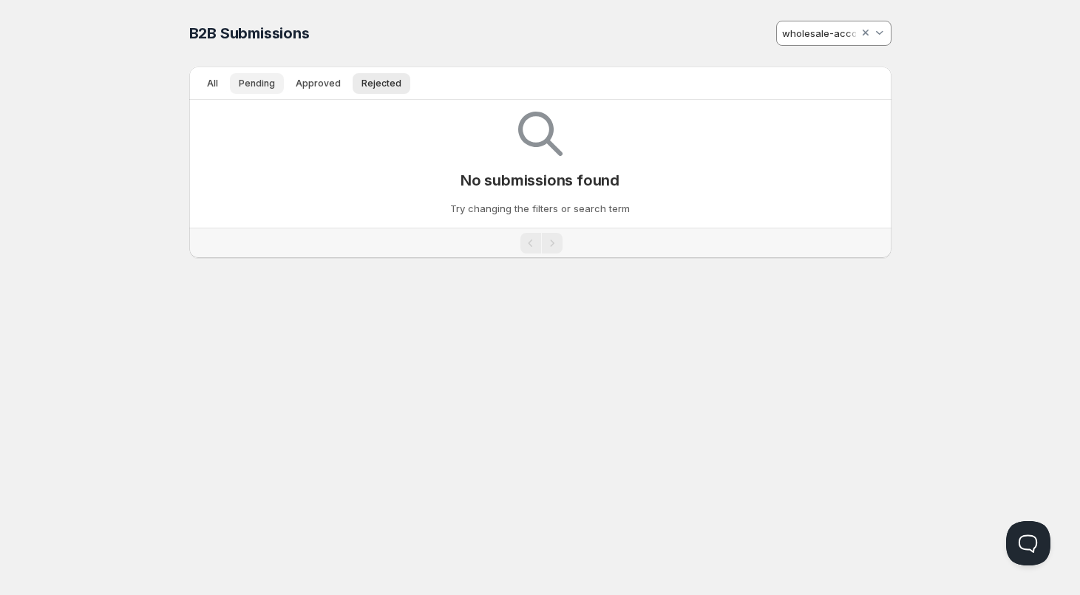
click at [230, 87] on button "Pending" at bounding box center [257, 83] width 54 height 21
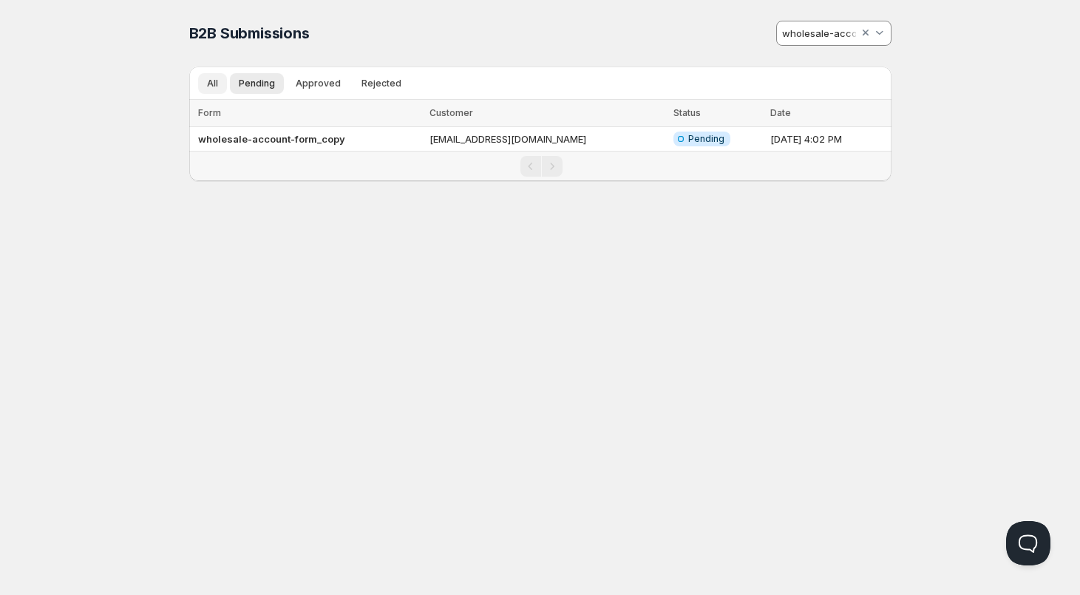
click at [210, 84] on span "All" at bounding box center [212, 84] width 11 height 12
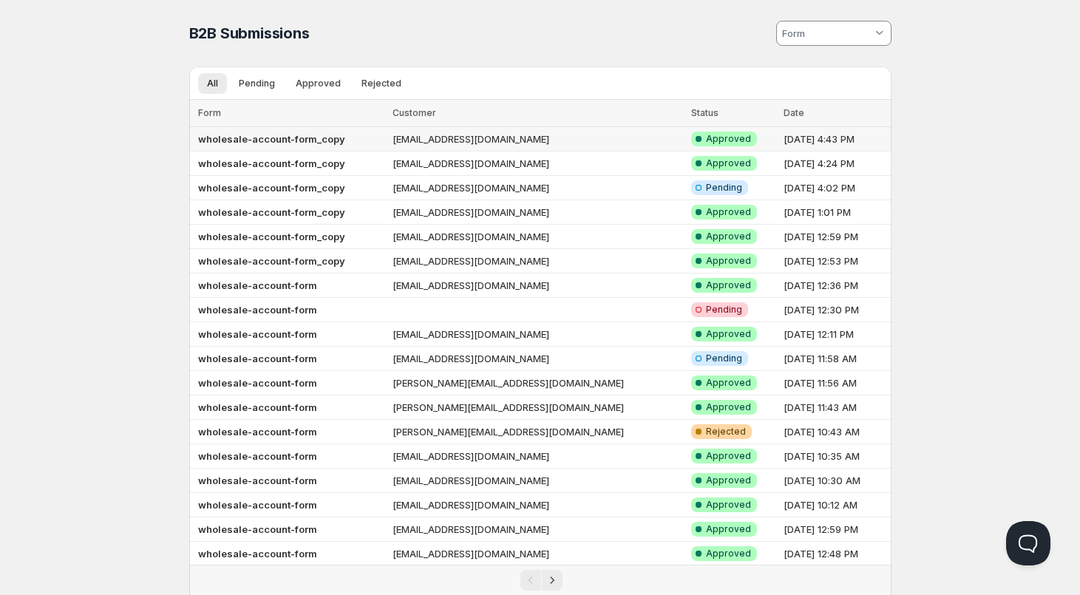
click at [204, 140] on b "wholesale-account-form_copy" at bounding box center [271, 139] width 147 height 12
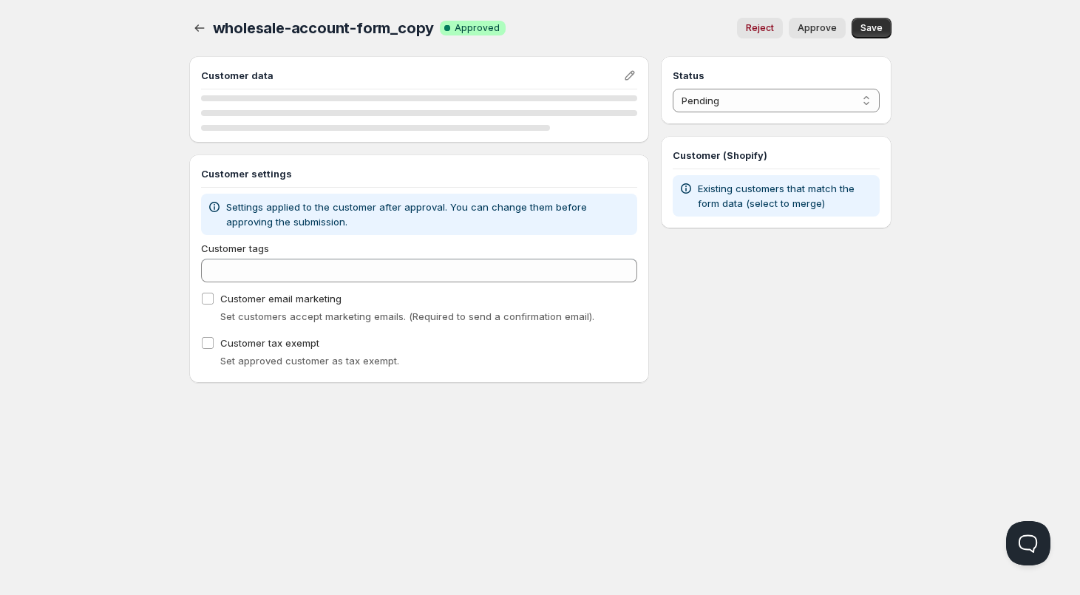
select select "1"
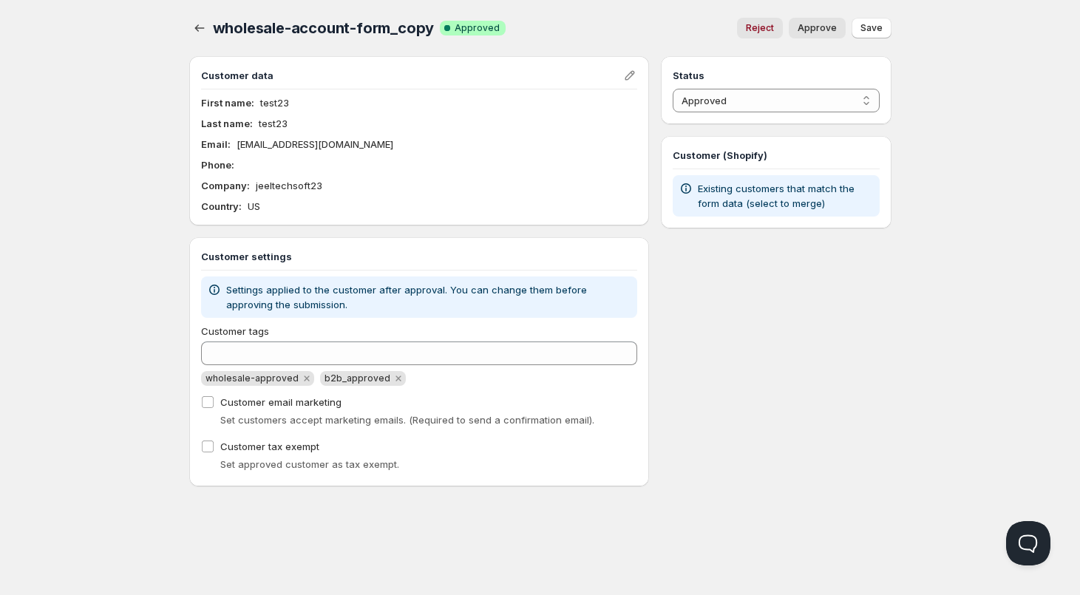
click at [639, 19] on div "Reject Approve" at bounding box center [682, 28] width 328 height 21
click at [156, 387] on div "Home Pricing Price lists Checkout Forms Submissions Settings Features Plans who…" at bounding box center [540, 297] width 1080 height 595
click at [216, 29] on span "wholesale-account-form_copy" at bounding box center [324, 28] width 222 height 18
click at [206, 33] on icon "button" at bounding box center [199, 28] width 15 height 15
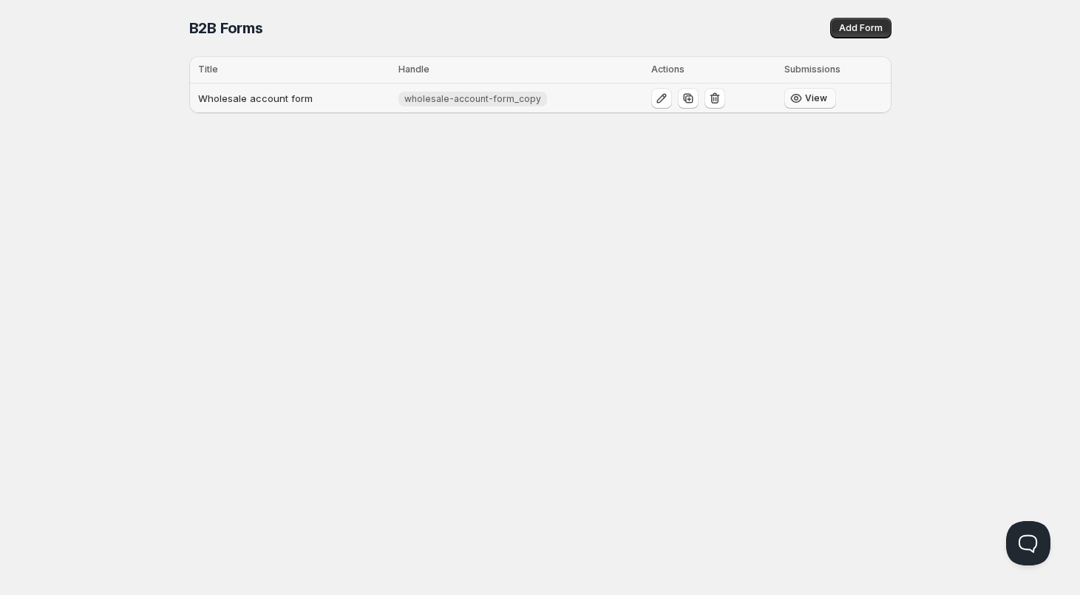
click at [801, 103] on icon "button" at bounding box center [796, 98] width 15 height 15
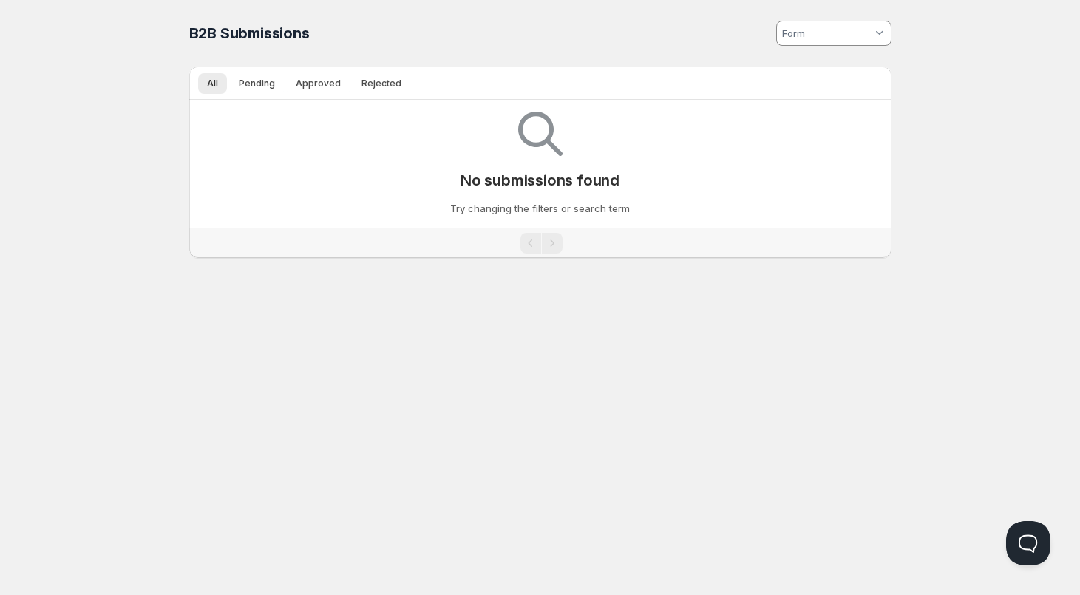
type input "wholesale-account-form_copy"
